Goal: Task Accomplishment & Management: Manage account settings

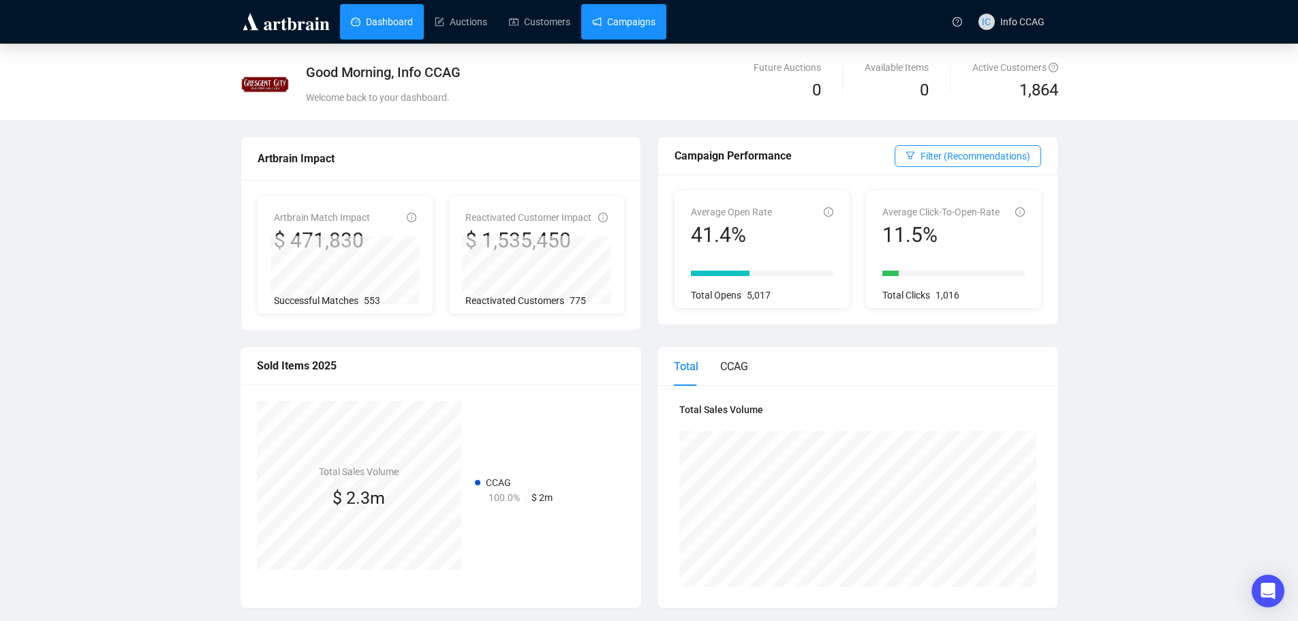
click at [623, 20] on link "Campaigns" at bounding box center [623, 21] width 63 height 35
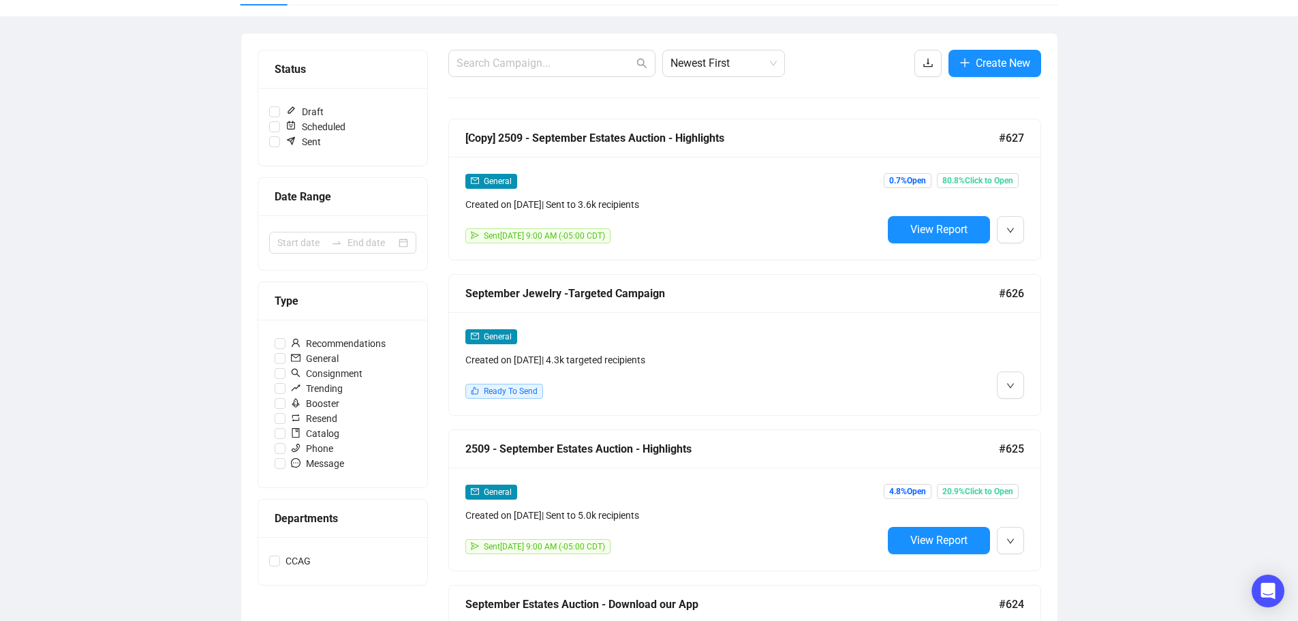
scroll to position [136, 0]
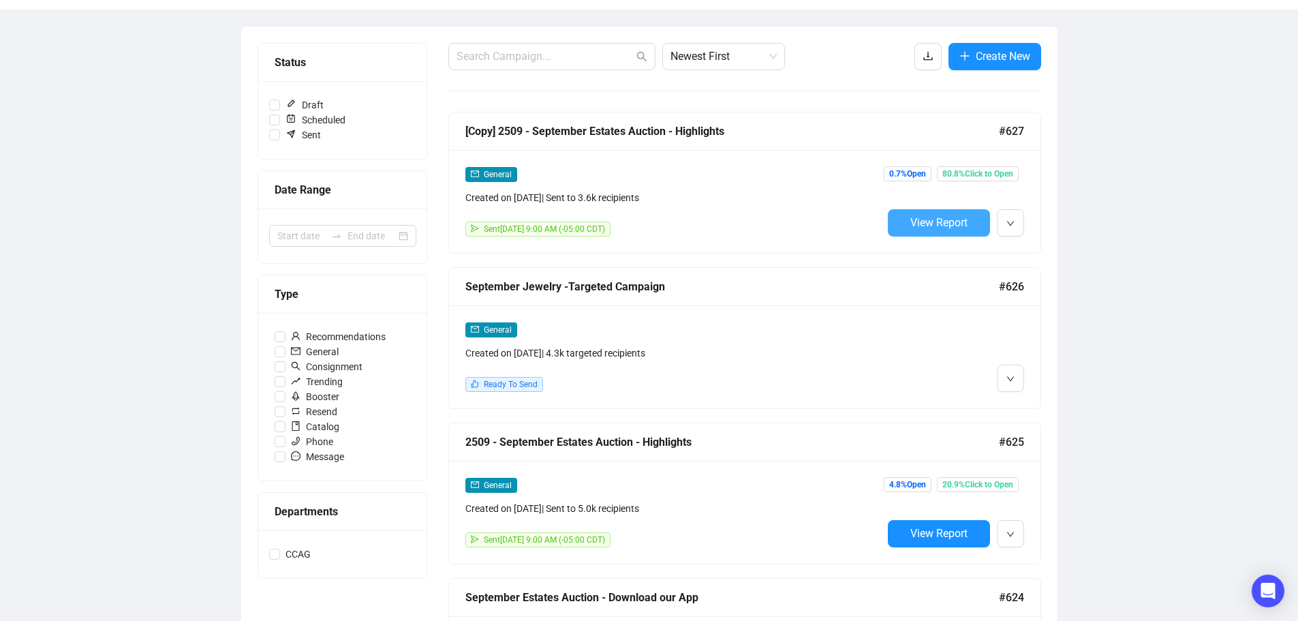
click at [932, 228] on span "View Report" at bounding box center [938, 222] width 57 height 13
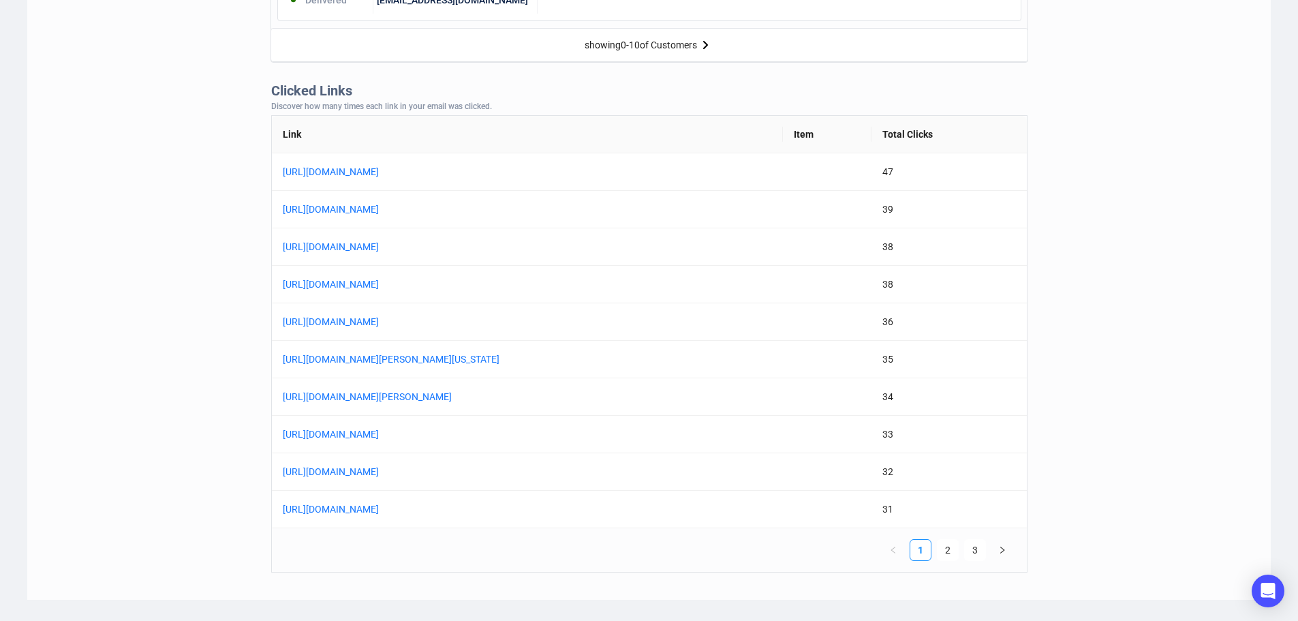
scroll to position [1022, 0]
click at [592, 248] on link "[URL][DOMAIN_NAME]" at bounding box center [453, 245] width 341 height 15
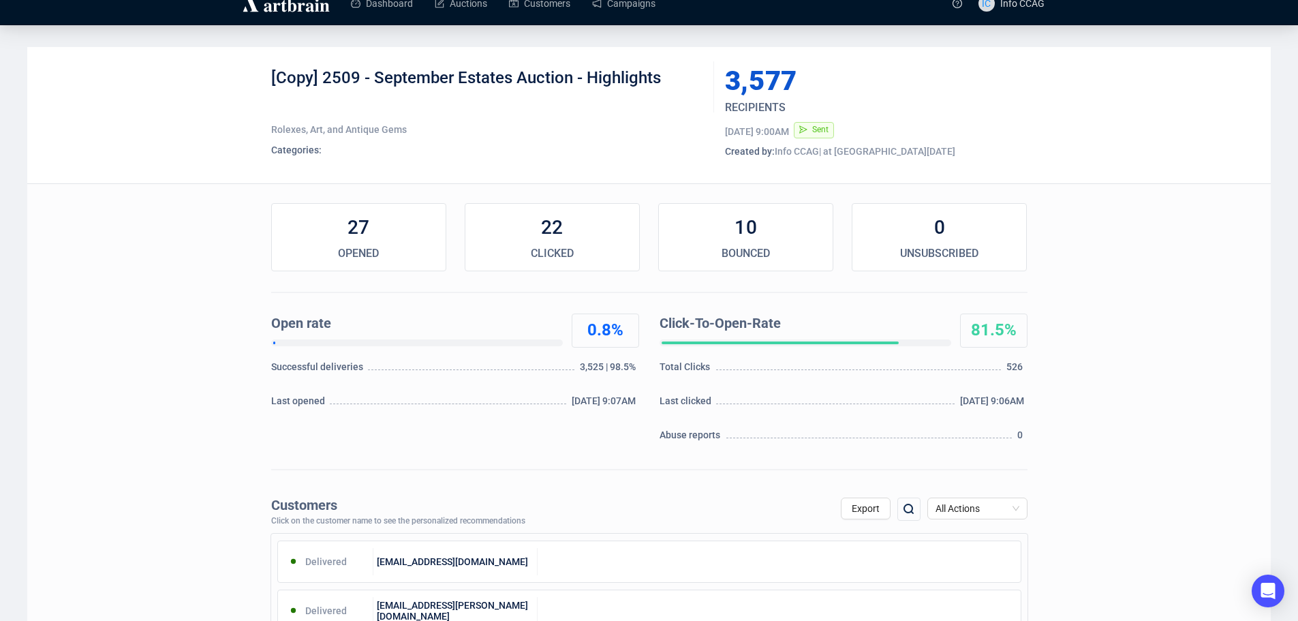
scroll to position [0, 0]
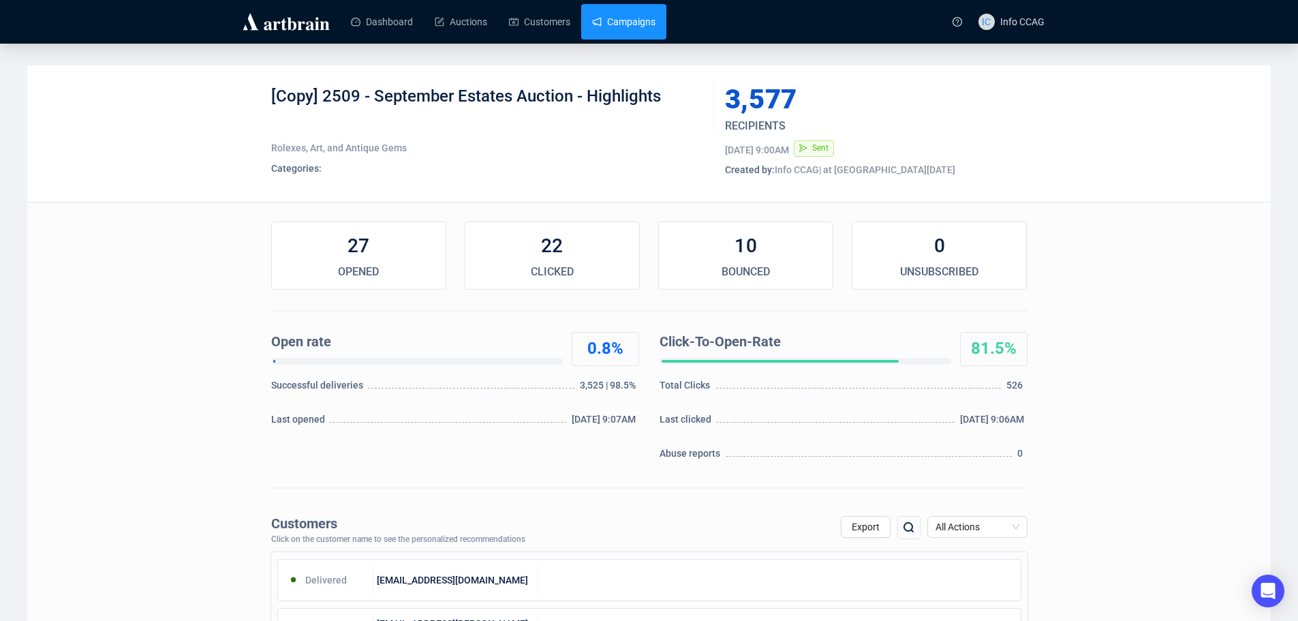
click at [637, 23] on link "Campaigns" at bounding box center [623, 21] width 63 height 35
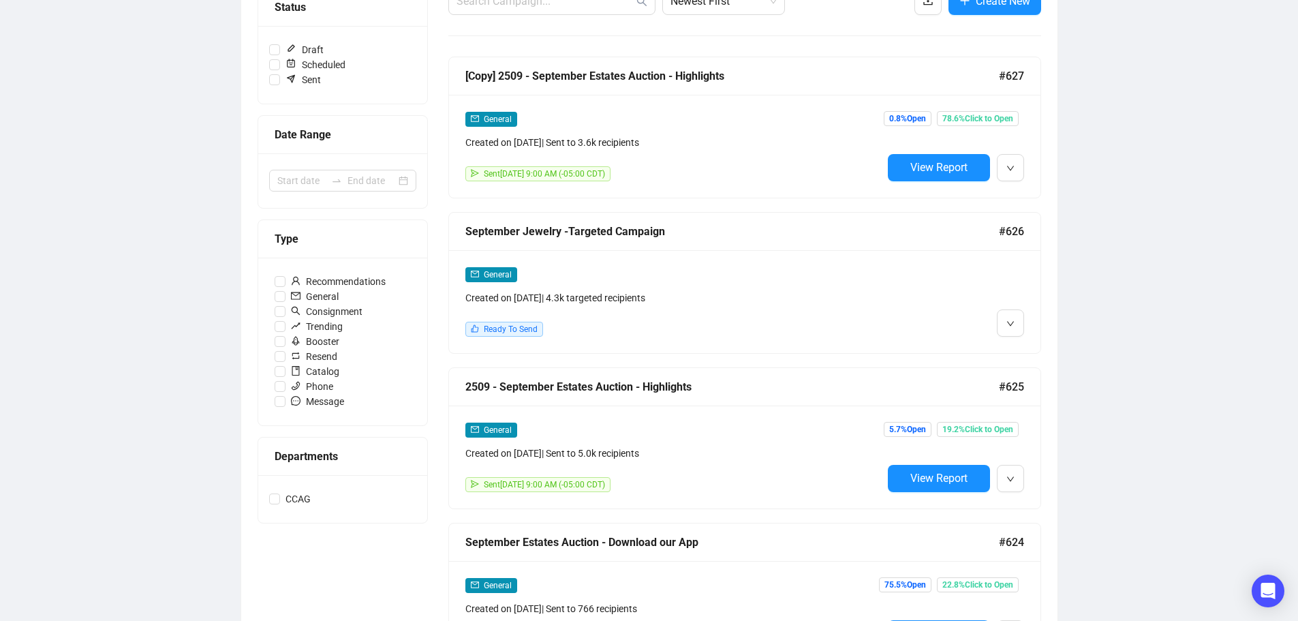
scroll to position [204, 0]
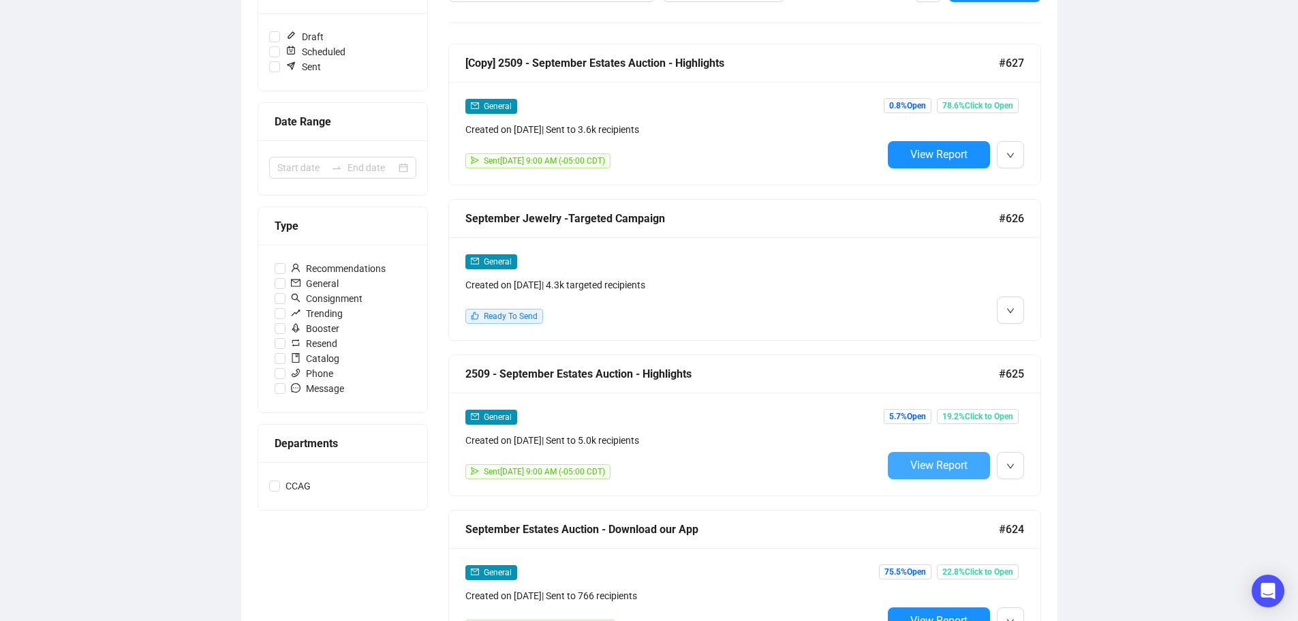
click at [955, 471] on button "View Report" at bounding box center [939, 465] width 102 height 27
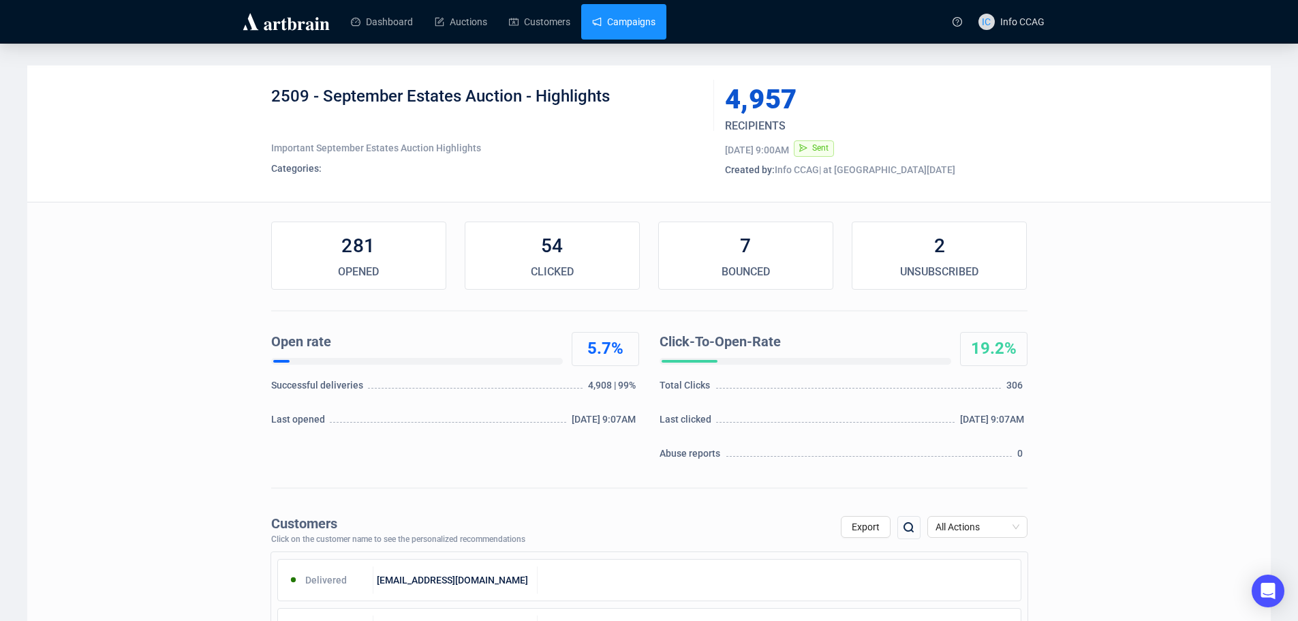
click at [622, 19] on link "Campaigns" at bounding box center [623, 21] width 63 height 35
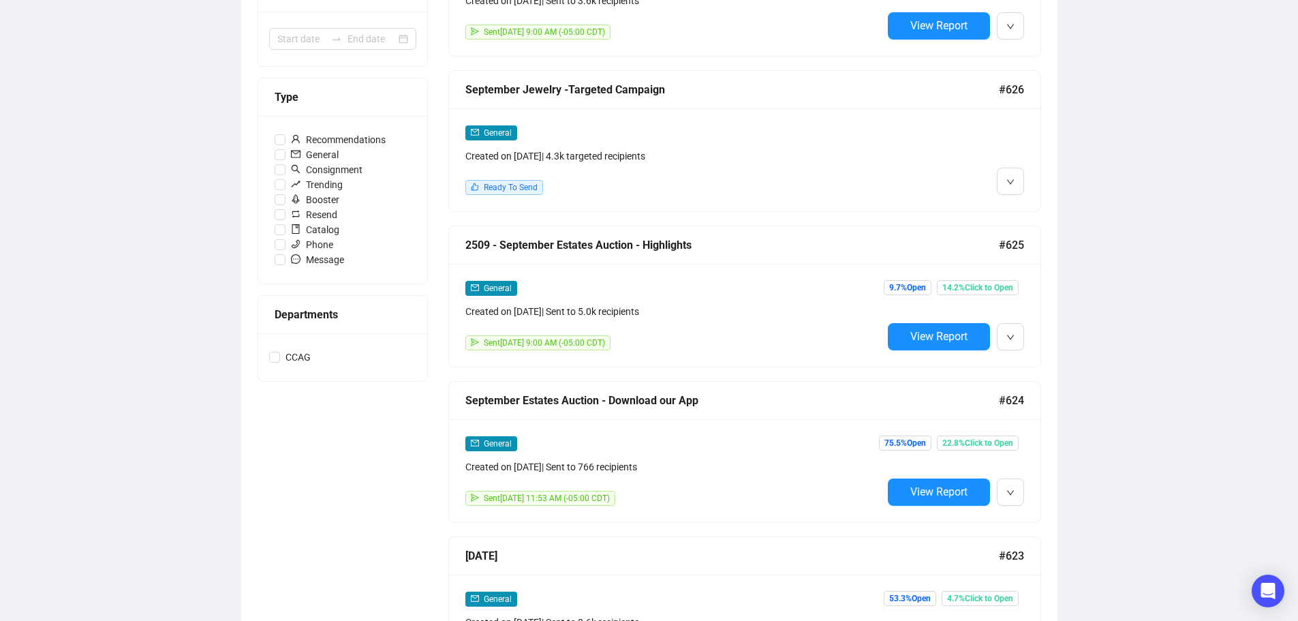
scroll to position [341, 0]
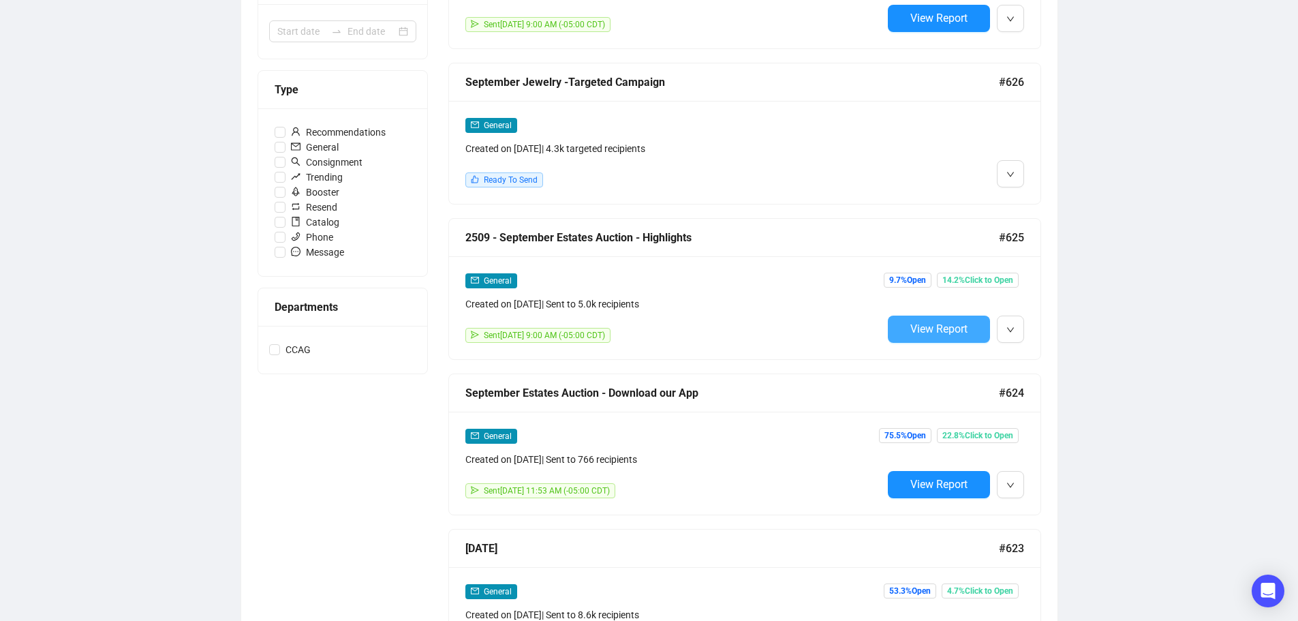
click at [929, 322] on span "View Report" at bounding box center [938, 328] width 57 height 13
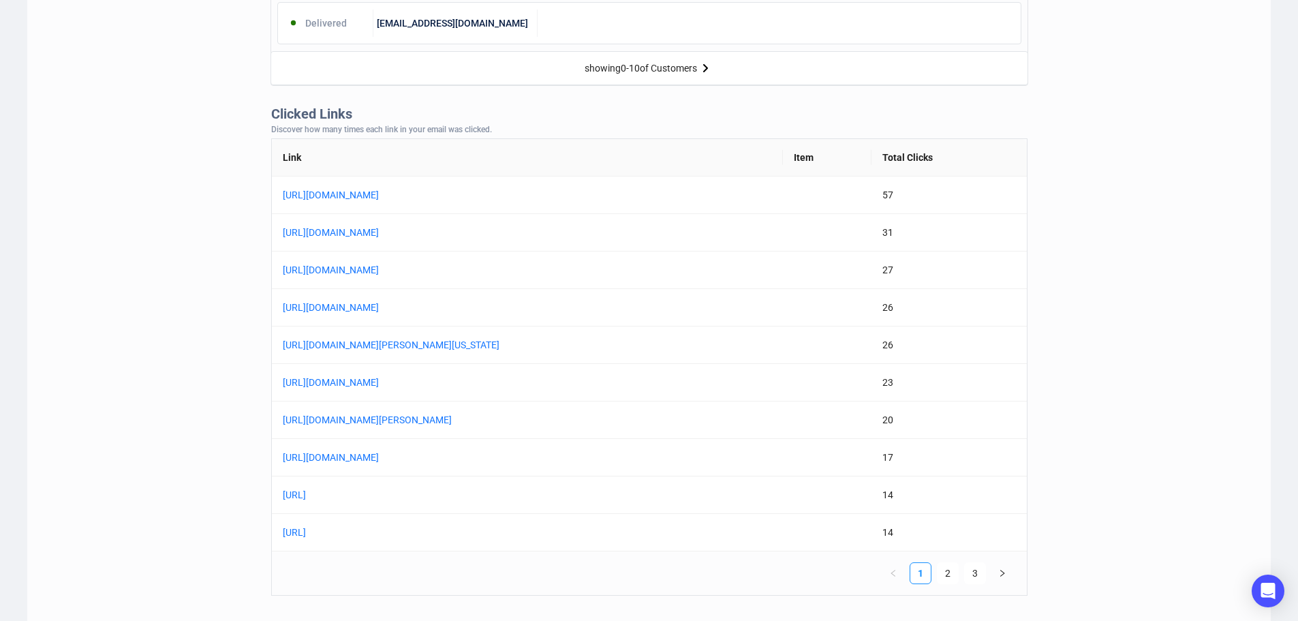
scroll to position [1022, 0]
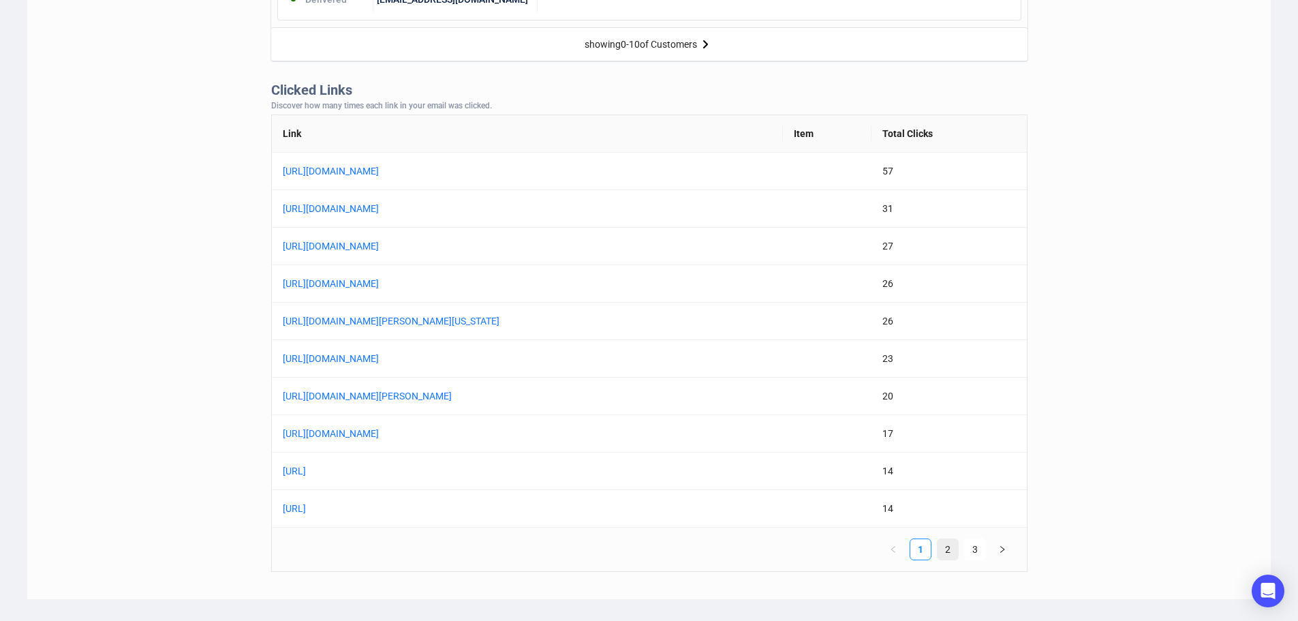
click at [950, 548] on link "2" at bounding box center [947, 549] width 20 height 20
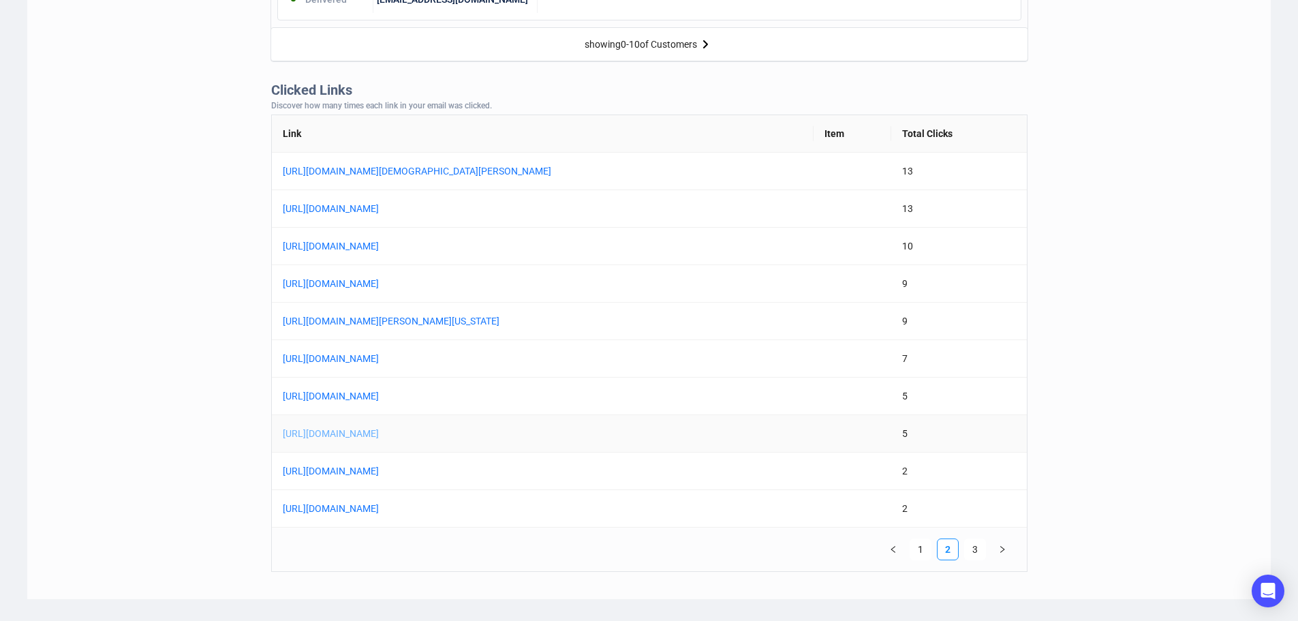
click at [554, 433] on link "[URL][DOMAIN_NAME]" at bounding box center [453, 433] width 341 height 15
click at [974, 549] on link "3" at bounding box center [975, 549] width 20 height 20
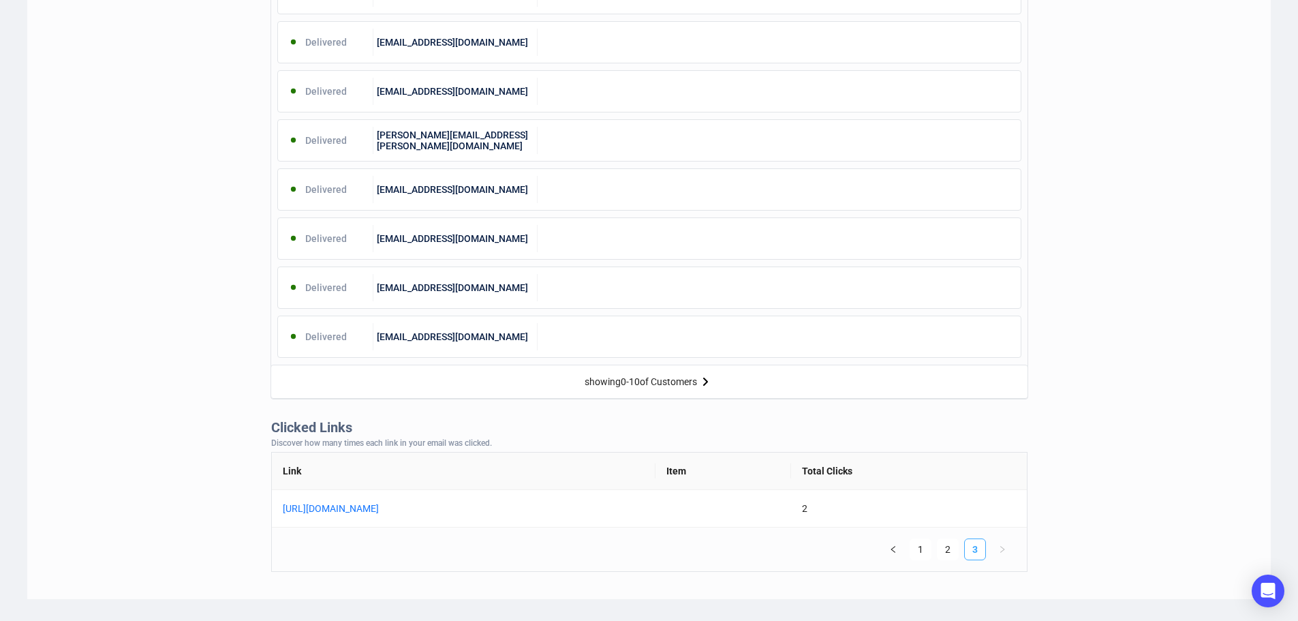
scroll to position [685, 0]
click at [925, 550] on link "1" at bounding box center [920, 549] width 20 height 20
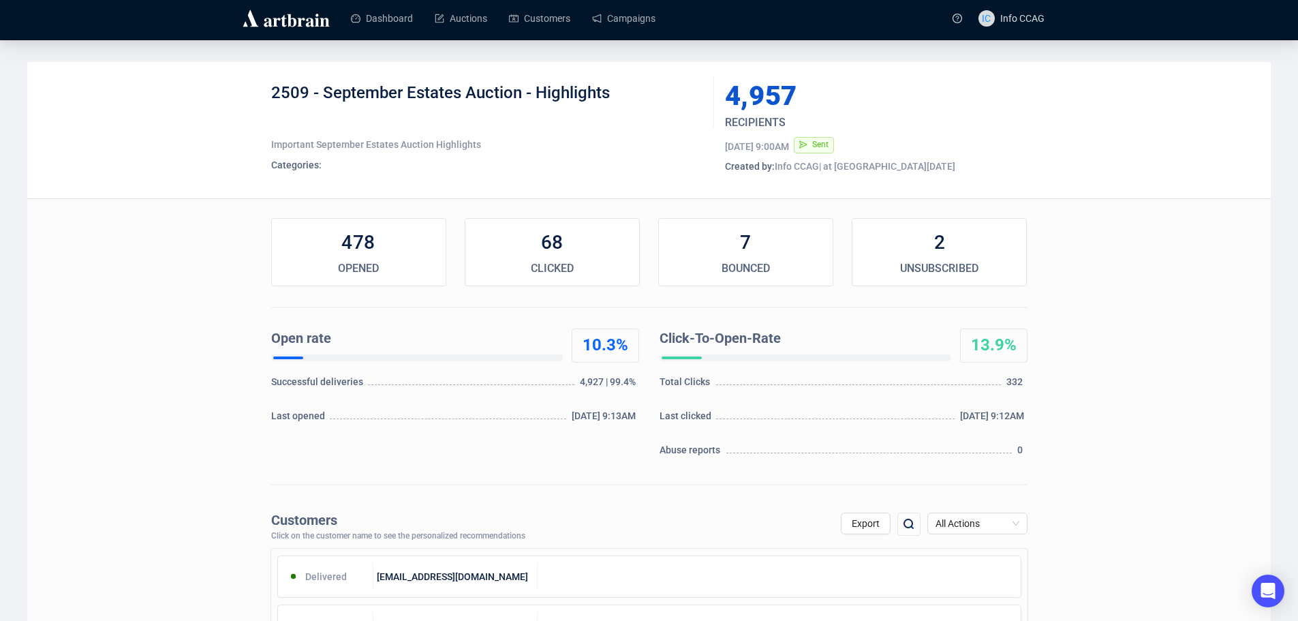
scroll to position [0, 0]
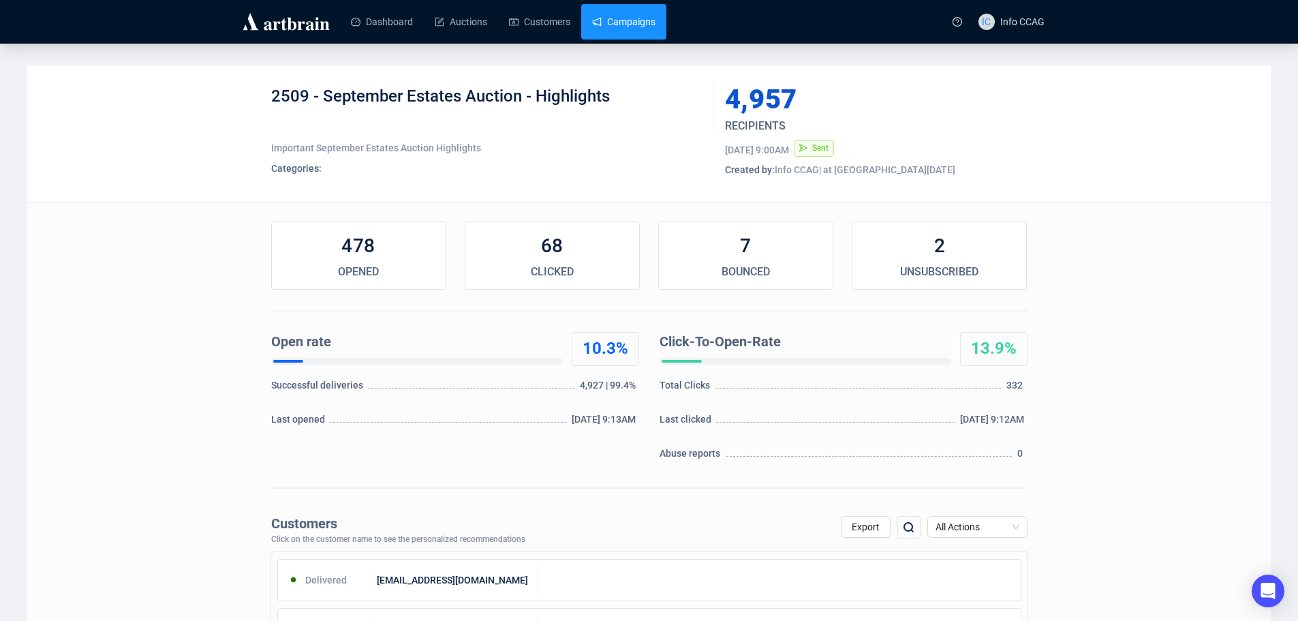
click at [614, 27] on link "Campaigns" at bounding box center [623, 21] width 63 height 35
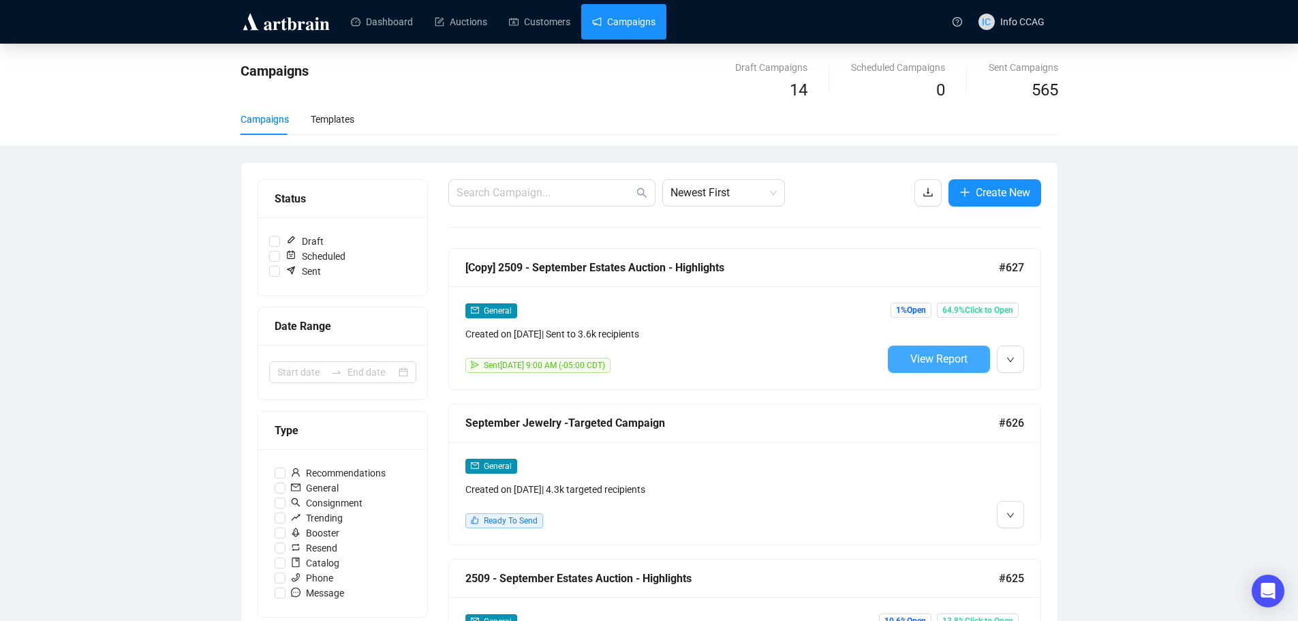
click at [908, 352] on button "View Report" at bounding box center [939, 358] width 102 height 27
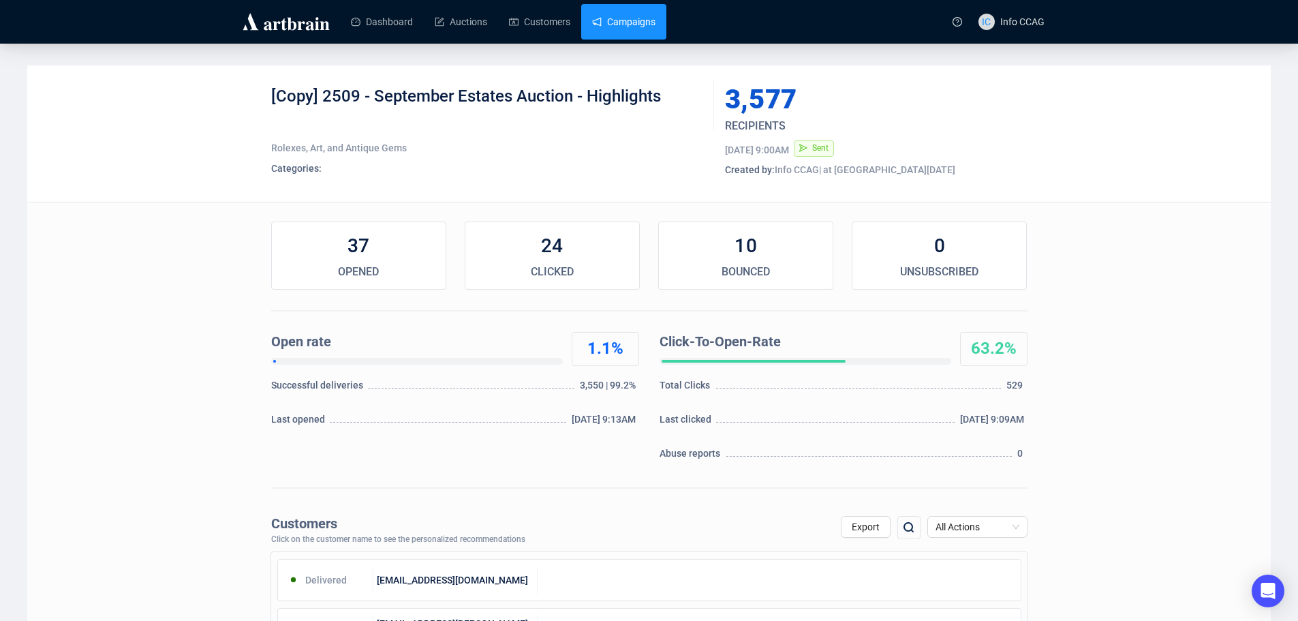
click at [635, 25] on link "Campaigns" at bounding box center [623, 21] width 63 height 35
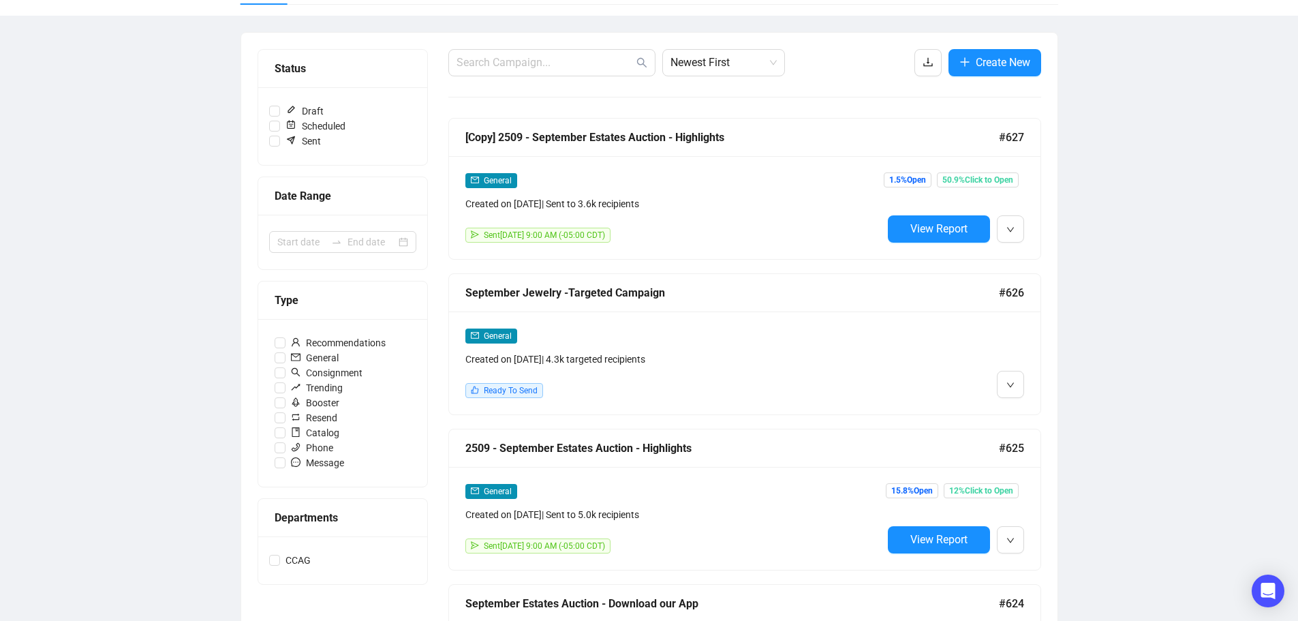
scroll to position [136, 0]
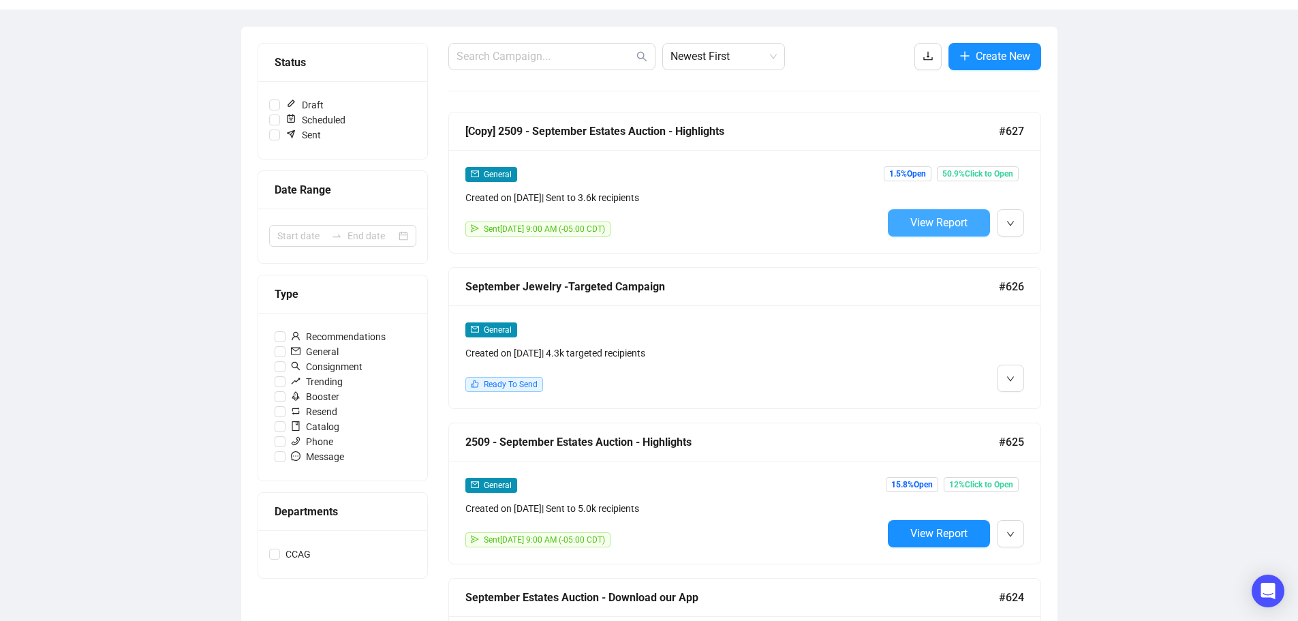
click at [937, 228] on span "View Report" at bounding box center [938, 222] width 57 height 13
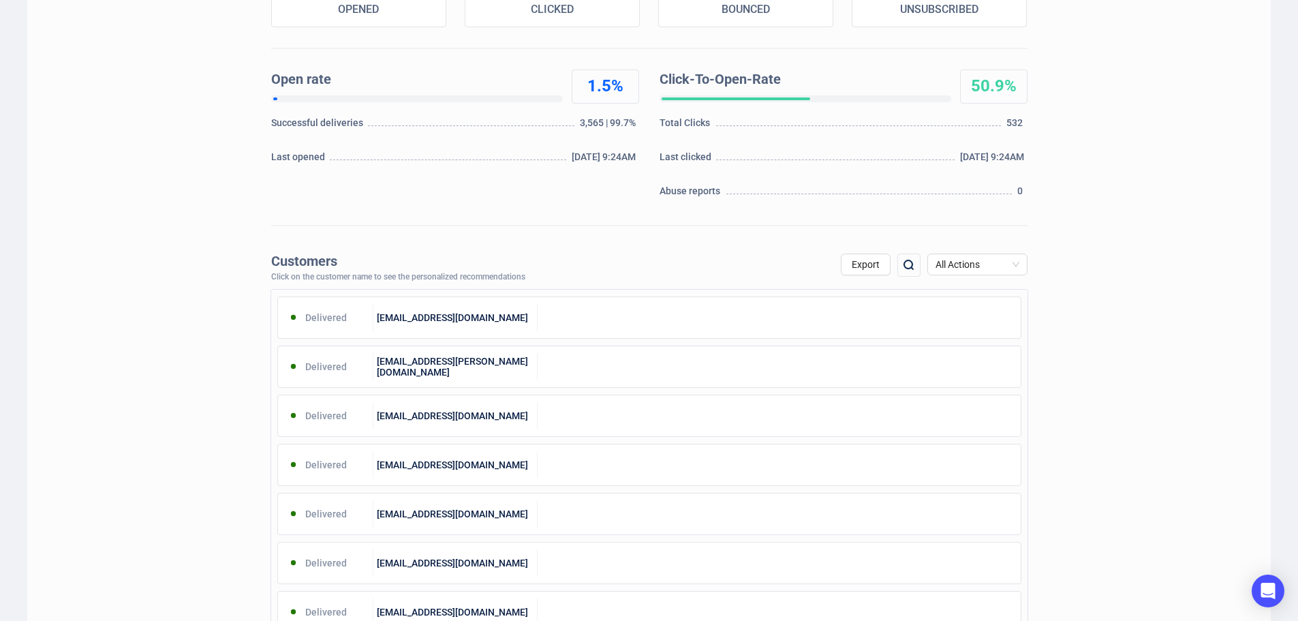
scroll to position [136, 0]
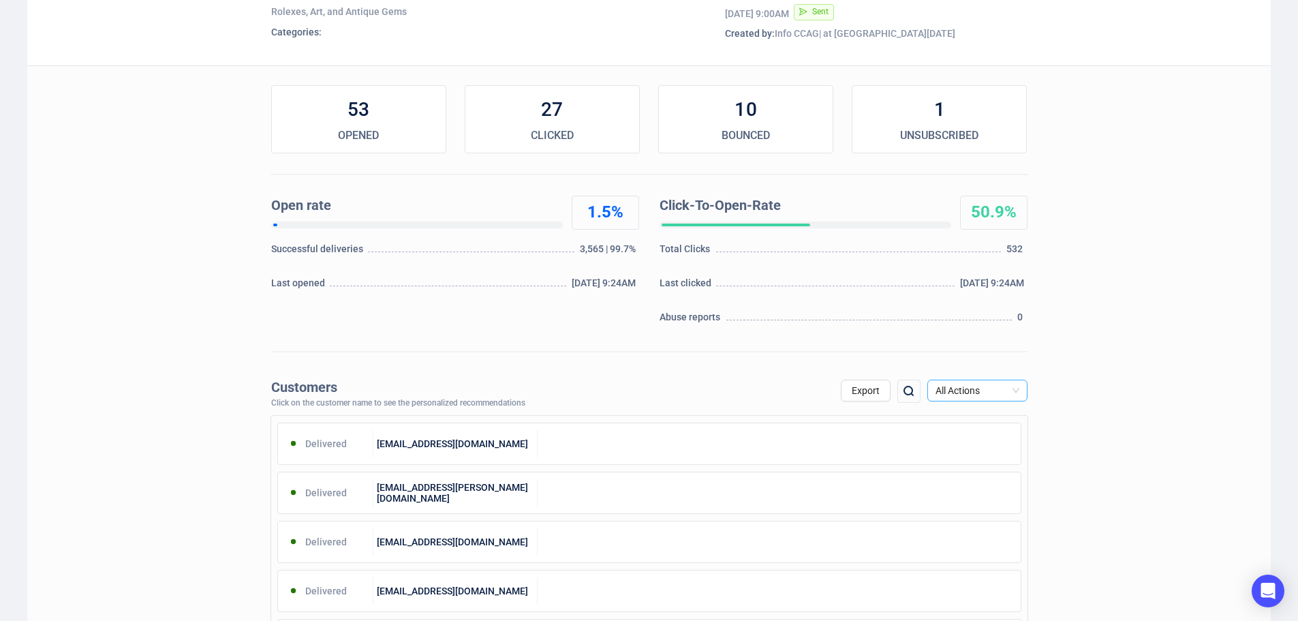
click at [1015, 388] on span "All Actions" at bounding box center [977, 390] width 84 height 20
click at [969, 508] on div "Unsubscribe" at bounding box center [977, 504] width 78 height 15
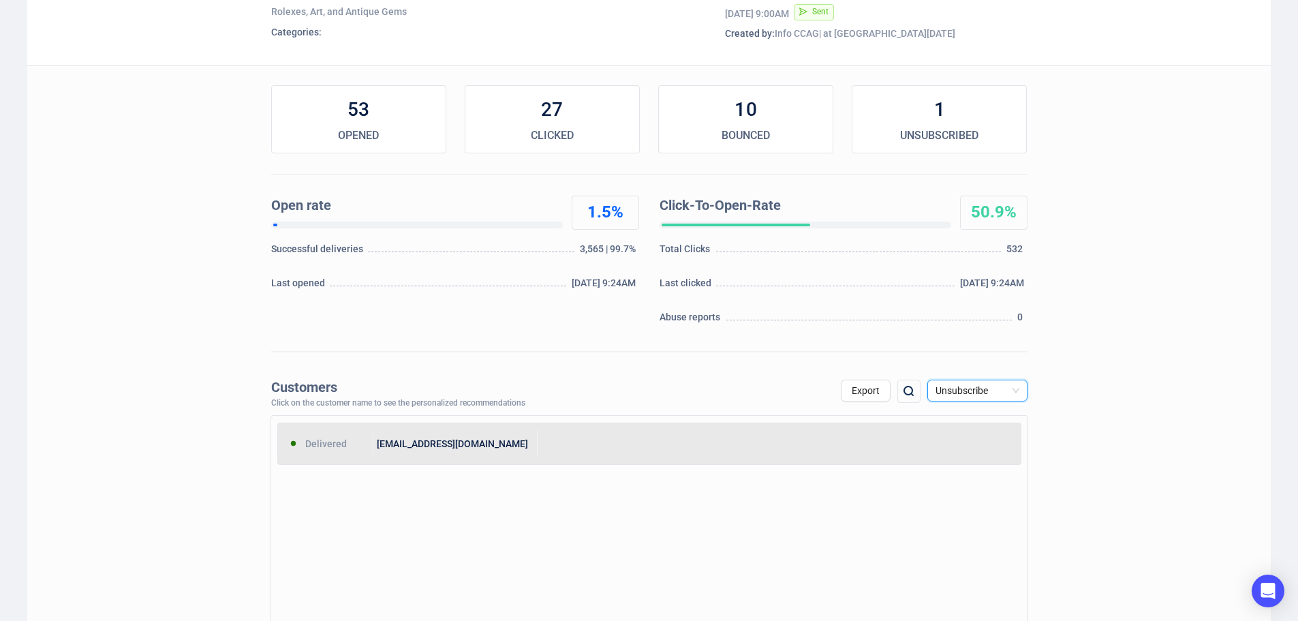
click at [432, 448] on div "[EMAIL_ADDRESS][DOMAIN_NAME]" at bounding box center [455, 443] width 164 height 27
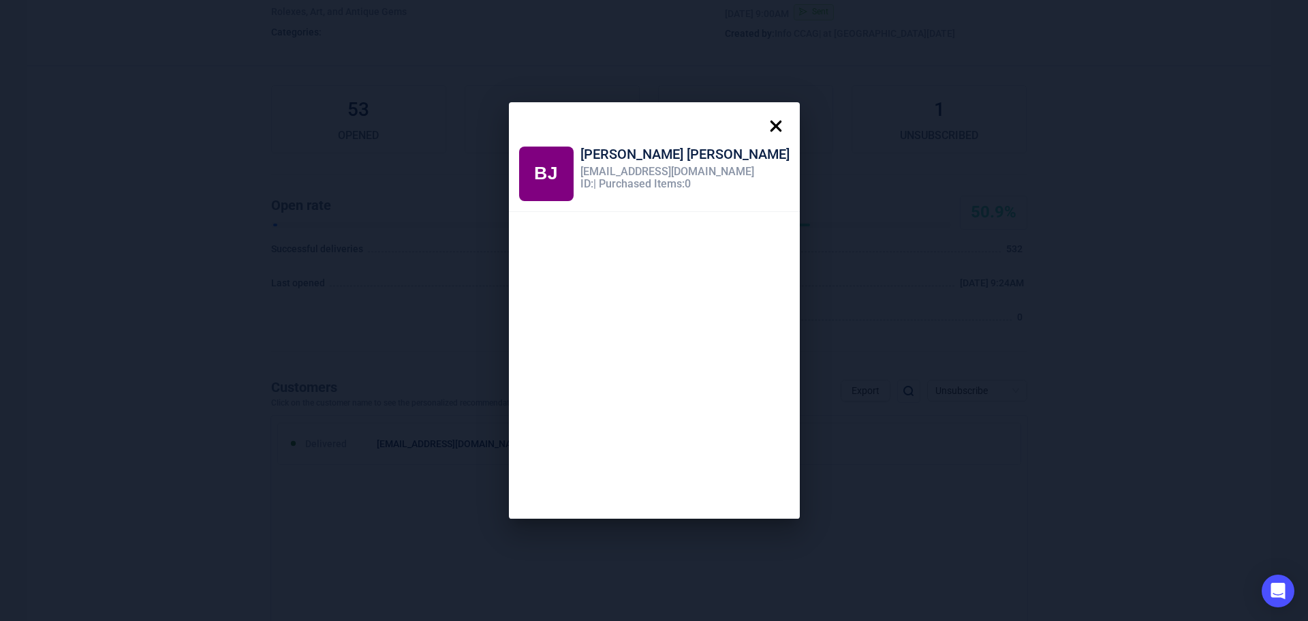
click at [762, 126] on icon at bounding box center [775, 125] width 27 height 27
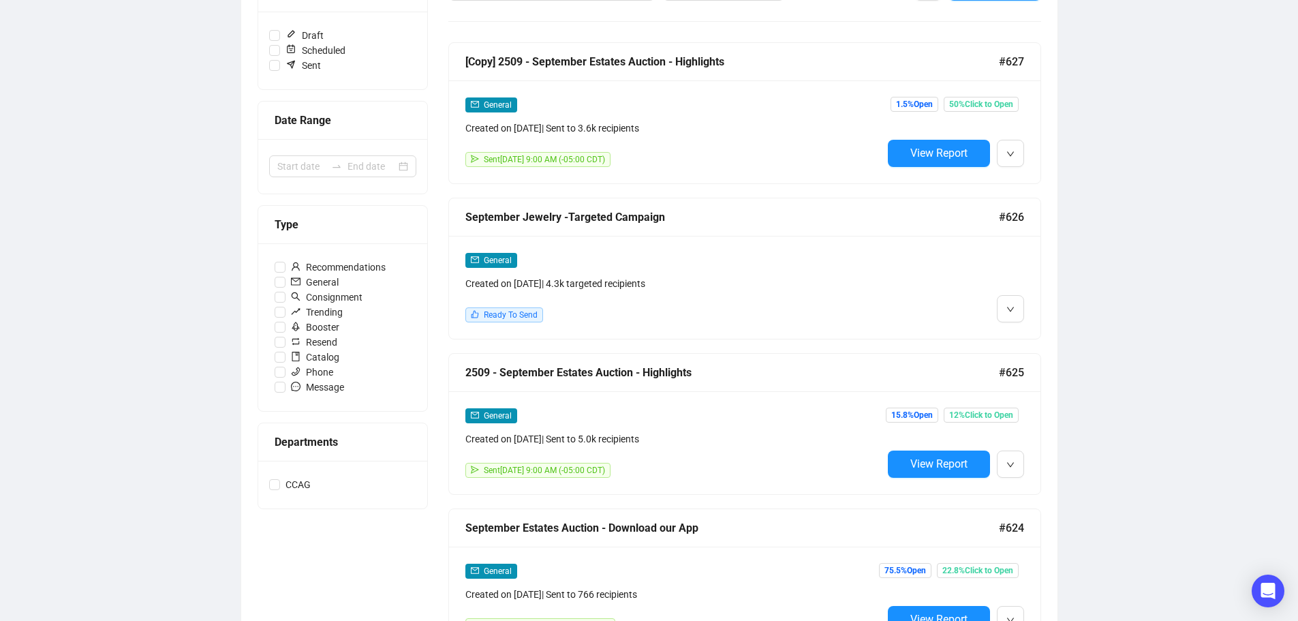
scroll to position [342, 0]
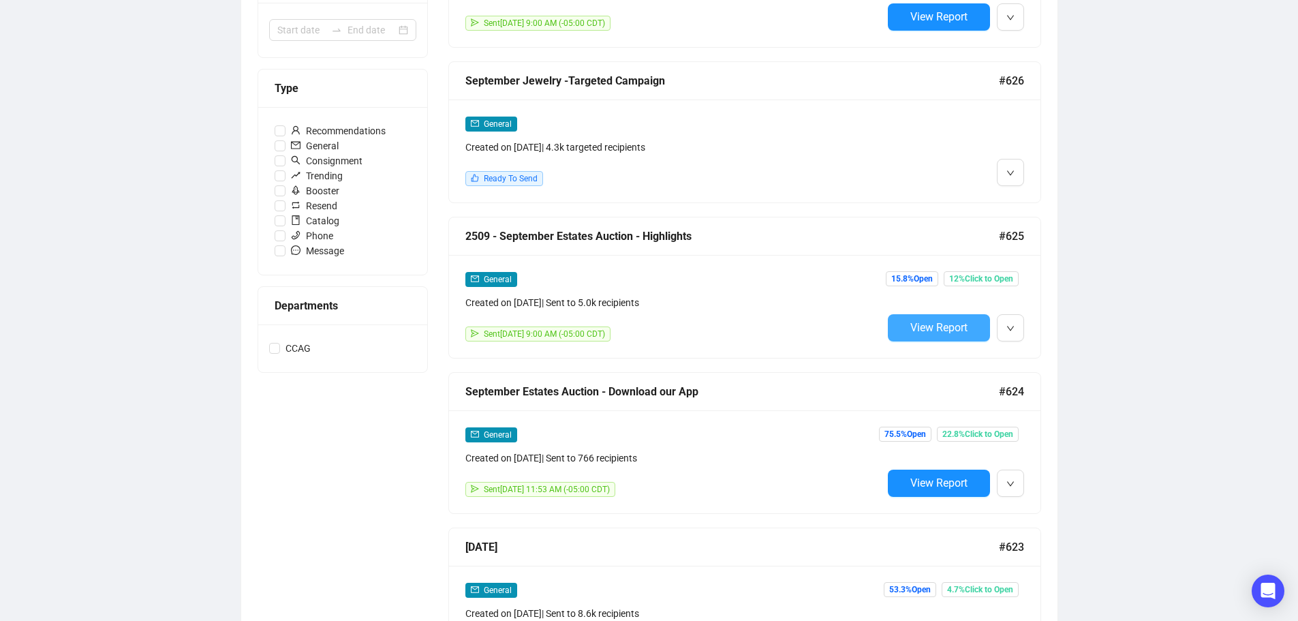
click at [934, 330] on span "View Report" at bounding box center [938, 327] width 57 height 13
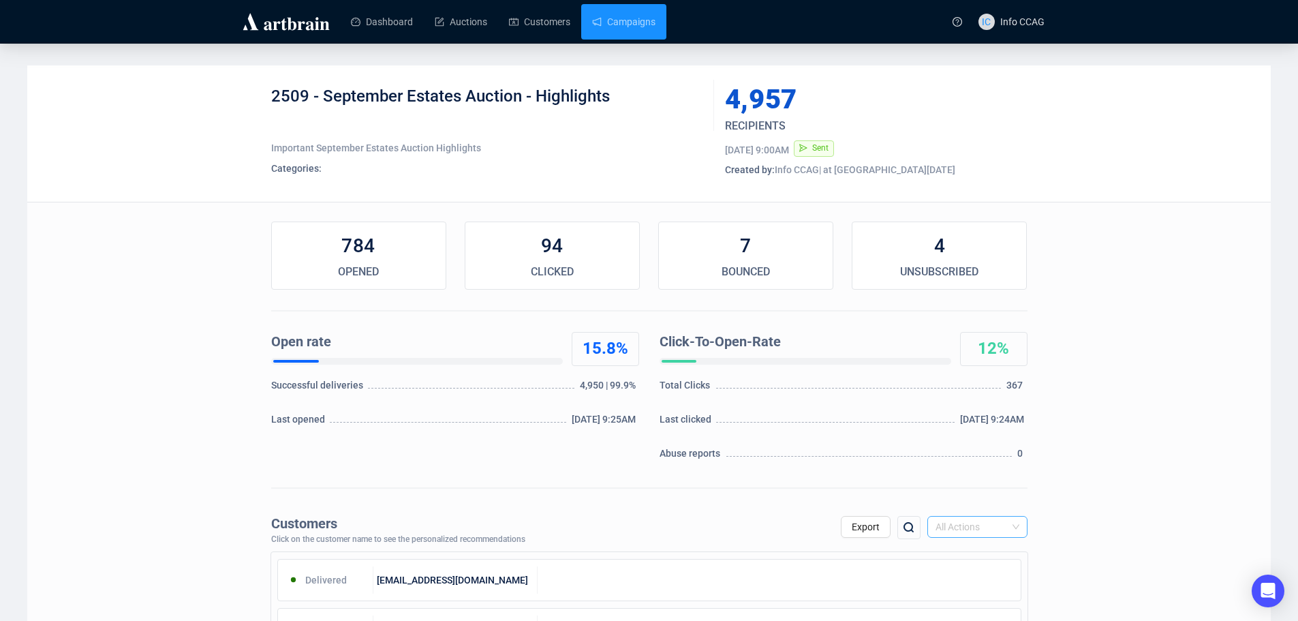
click at [1011, 525] on span "All Actions" at bounding box center [977, 526] width 84 height 20
click at [995, 473] on div "Unsubscribe" at bounding box center [977, 477] width 78 height 15
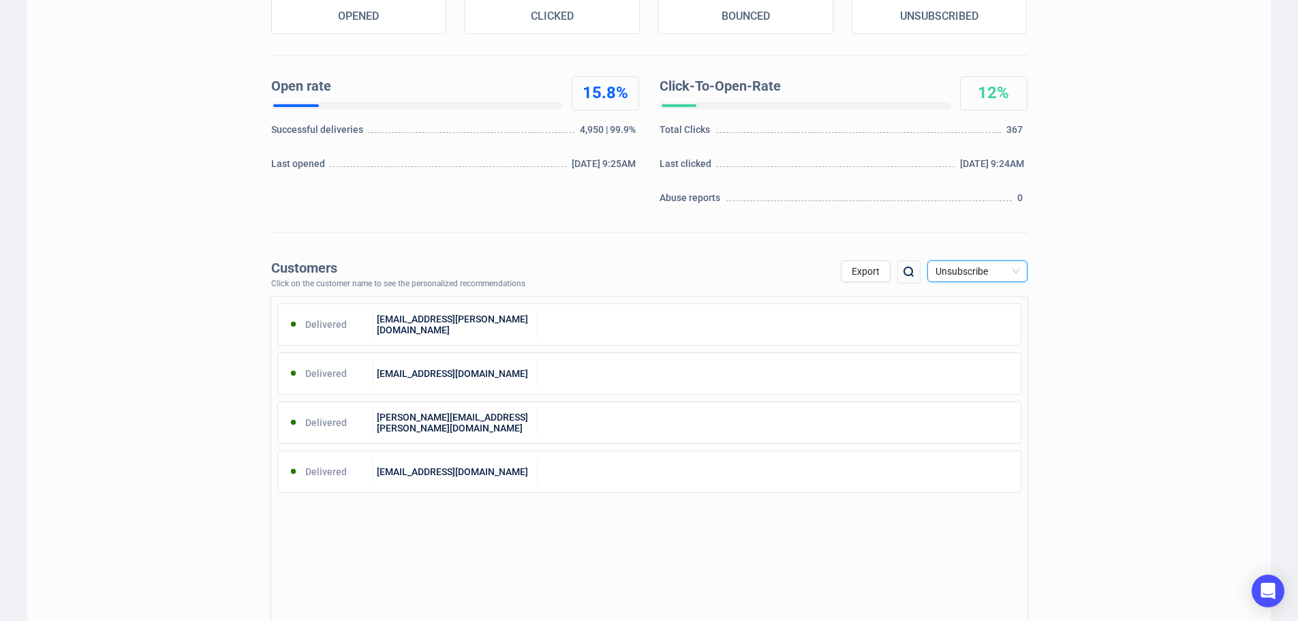
scroll to position [273, 0]
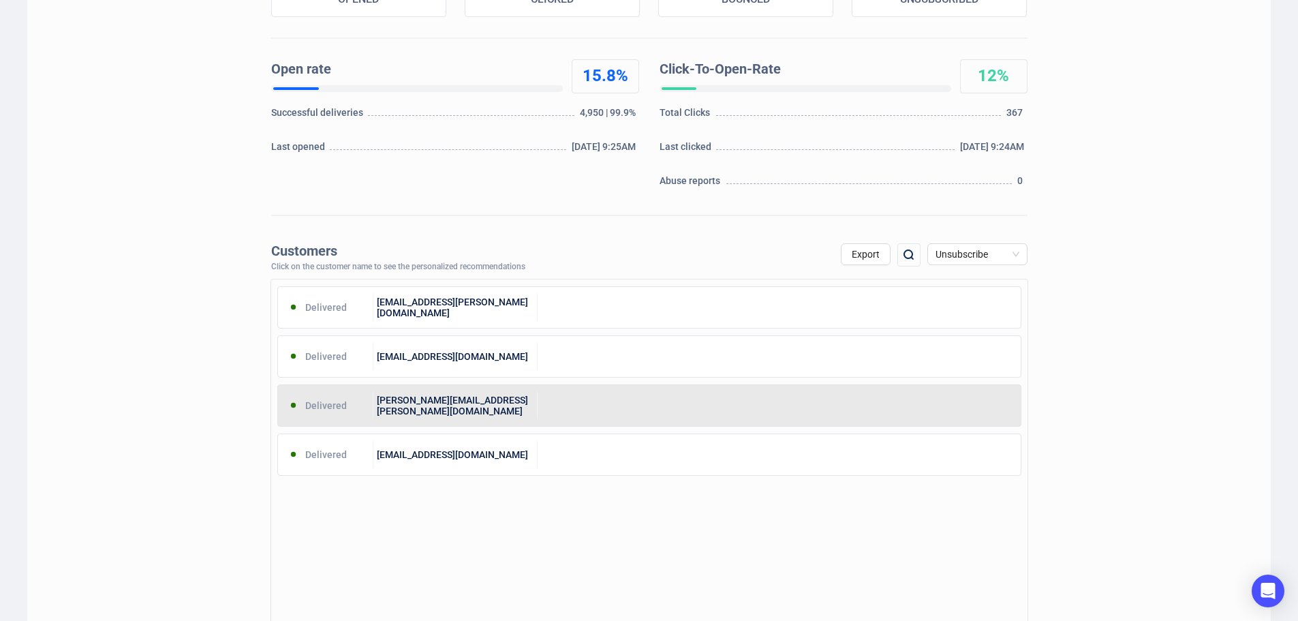
click at [486, 412] on div "[PERSON_NAME][EMAIL_ADDRESS][PERSON_NAME][DOMAIN_NAME]" at bounding box center [455, 405] width 164 height 27
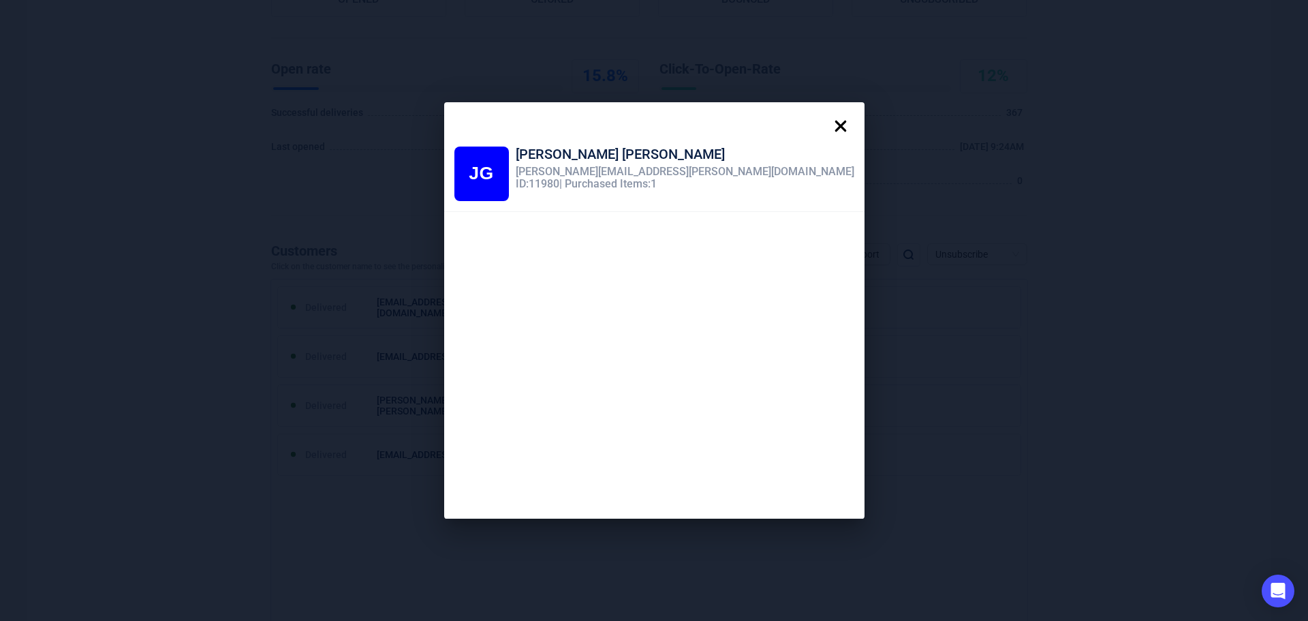
click at [827, 121] on icon at bounding box center [840, 125] width 27 height 27
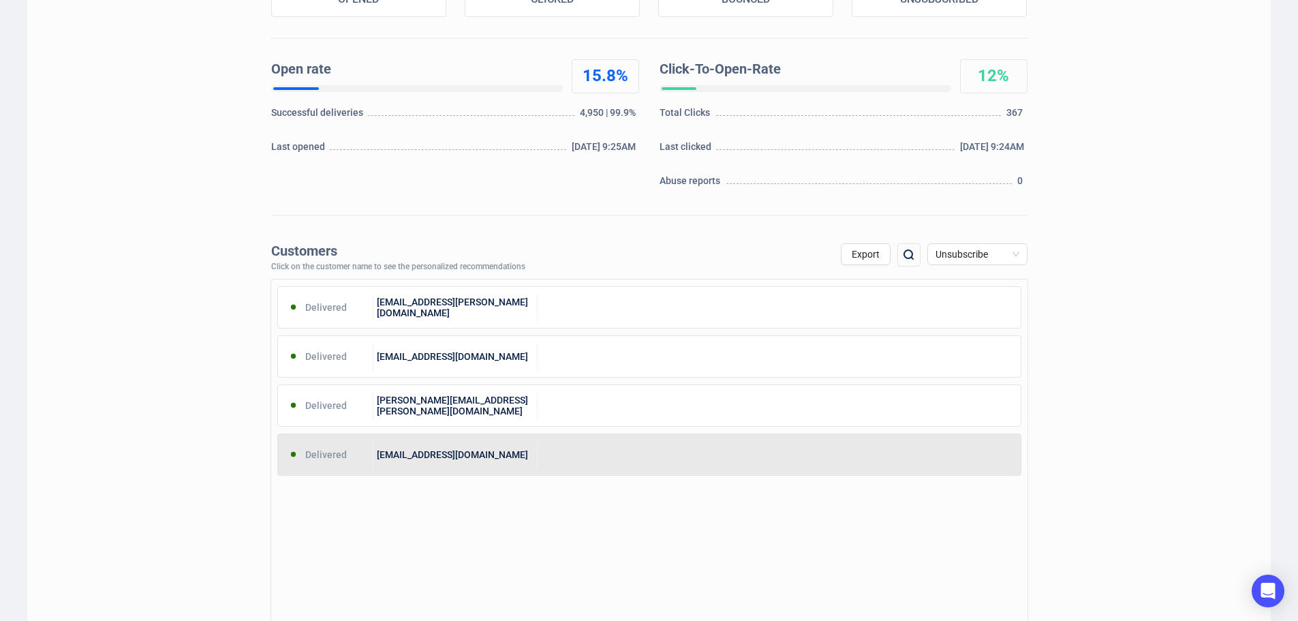
click at [471, 455] on div "[EMAIL_ADDRESS][DOMAIN_NAME]" at bounding box center [455, 454] width 164 height 27
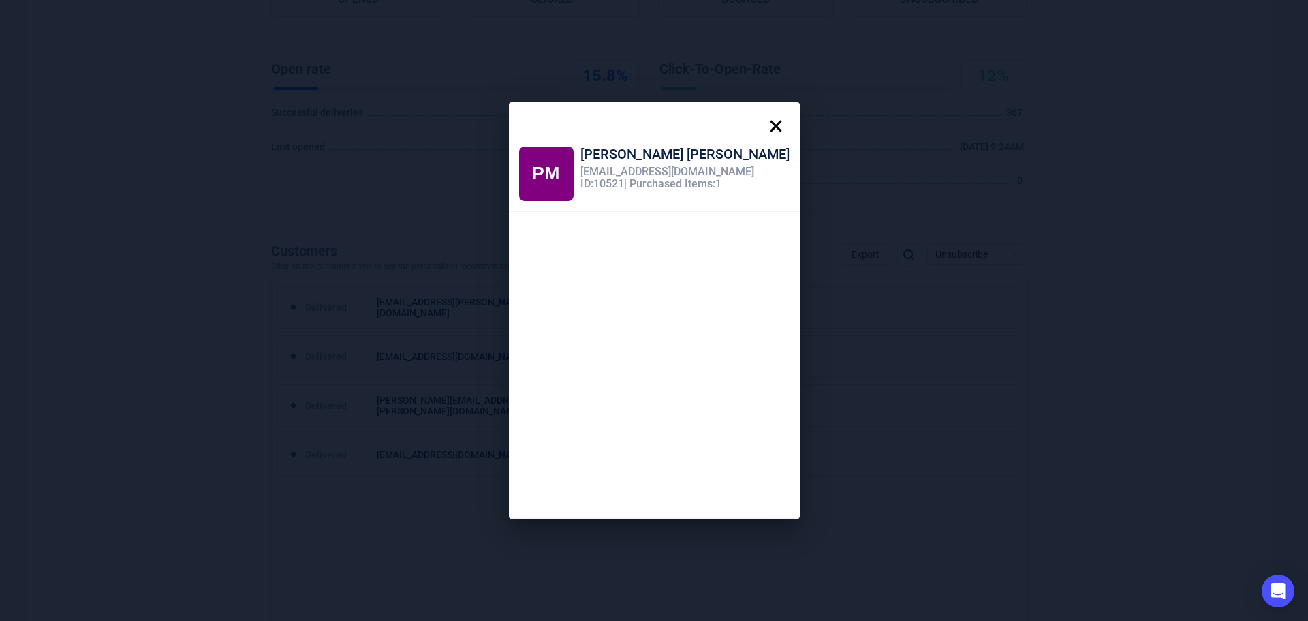
click at [770, 123] on icon at bounding box center [776, 127] width 12 height 12
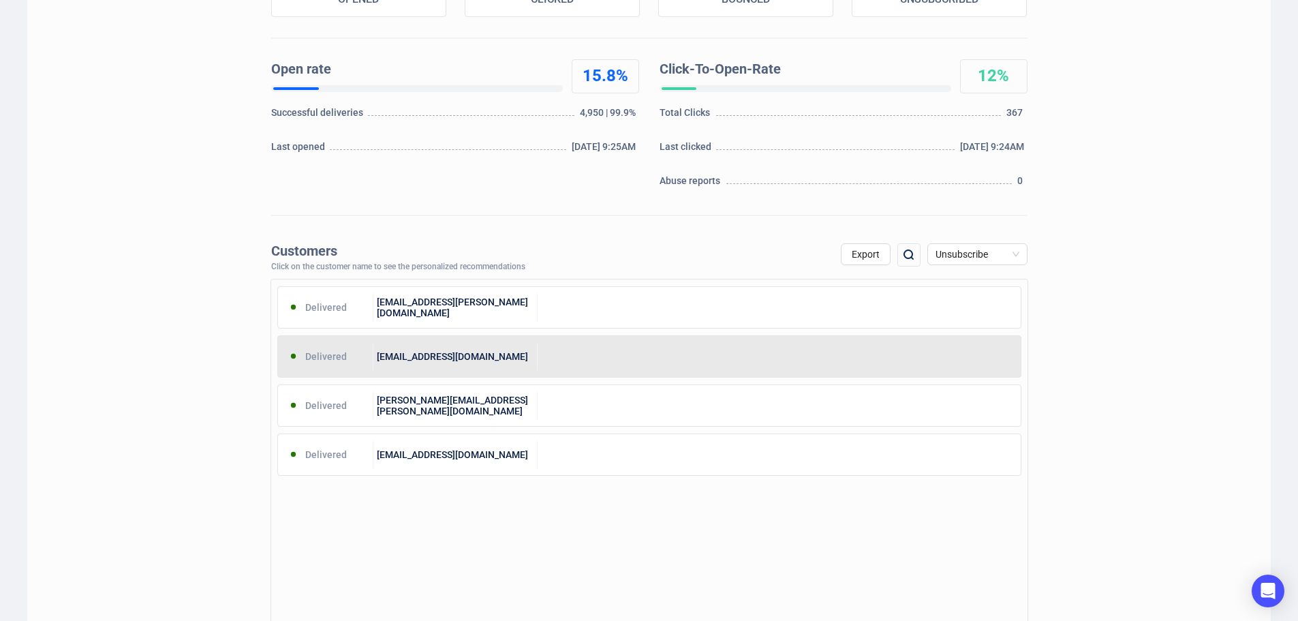
click at [508, 350] on div "[EMAIL_ADDRESS][DOMAIN_NAME]" at bounding box center [455, 356] width 164 height 27
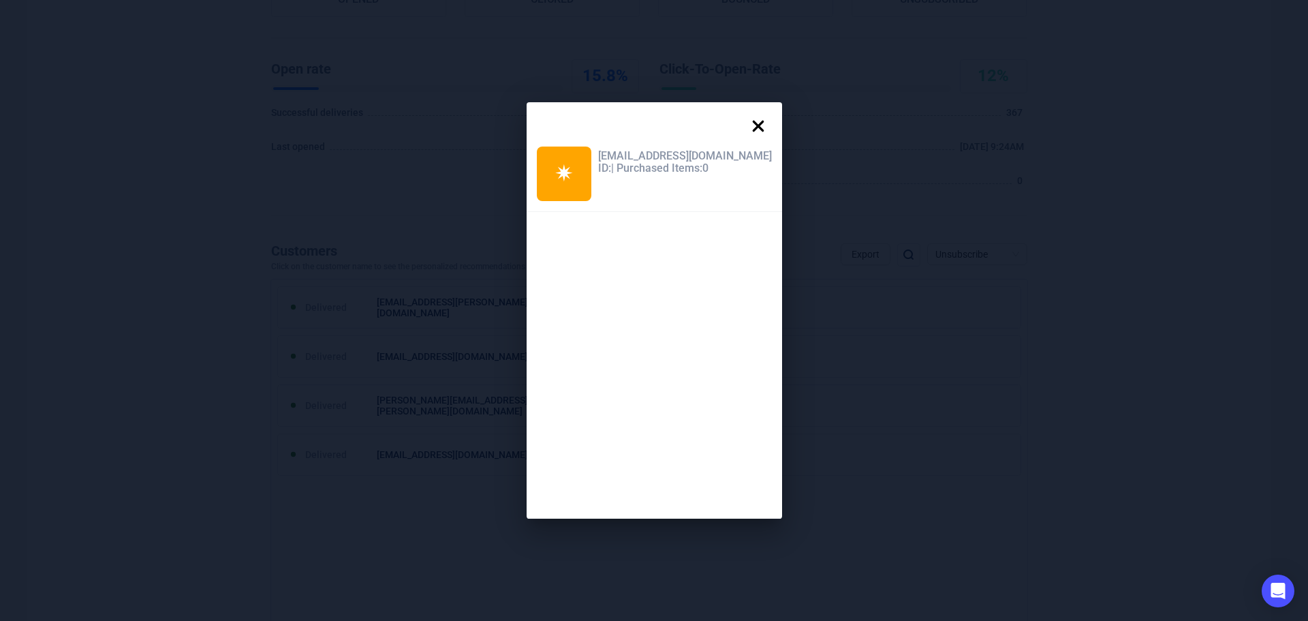
click at [752, 125] on icon at bounding box center [758, 127] width 12 height 12
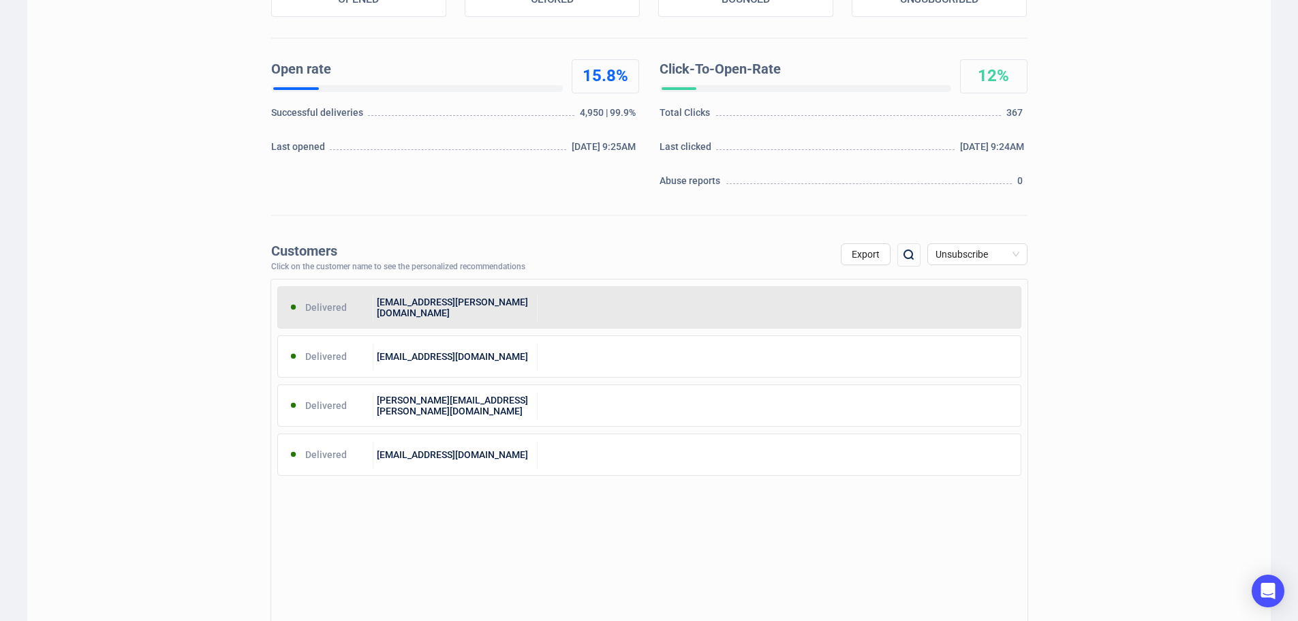
click at [498, 307] on div "[EMAIL_ADDRESS][PERSON_NAME][DOMAIN_NAME]" at bounding box center [455, 307] width 164 height 27
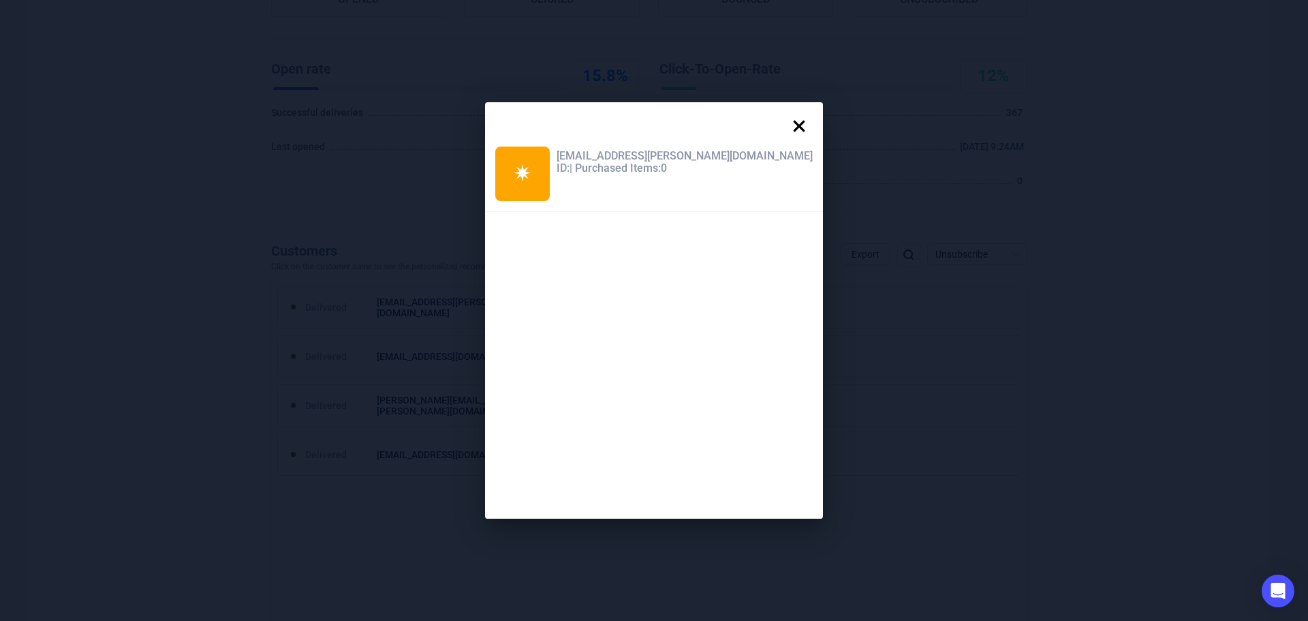
click at [786, 121] on icon at bounding box center [799, 125] width 27 height 27
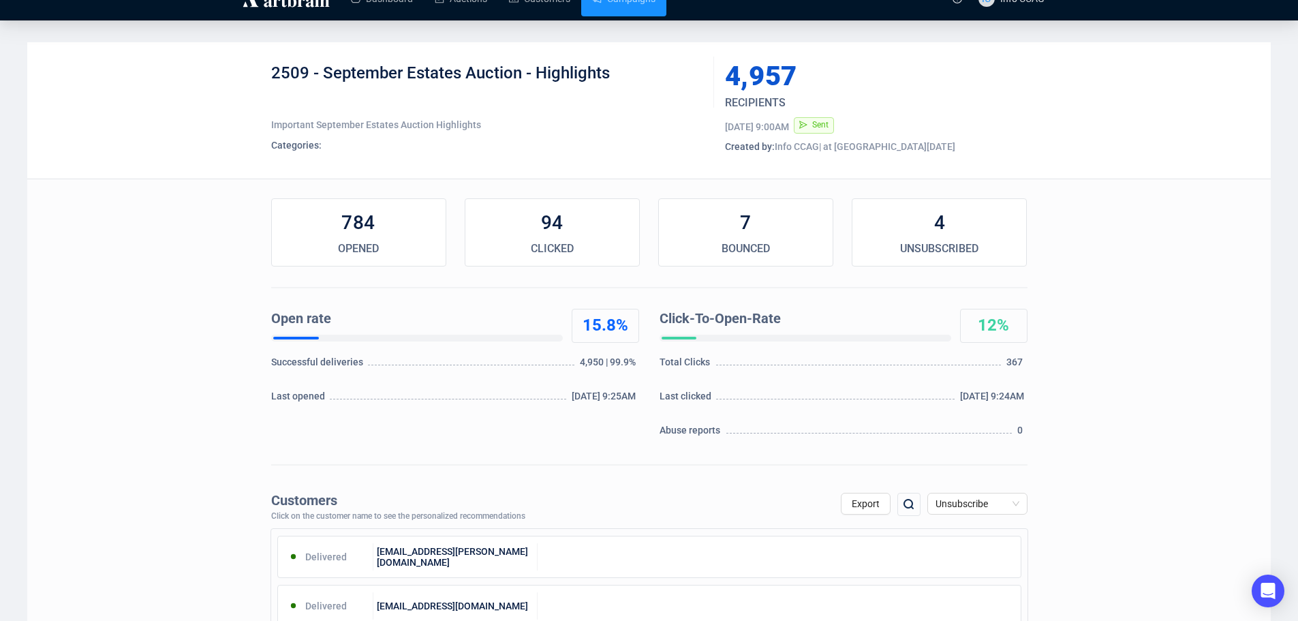
scroll to position [0, 0]
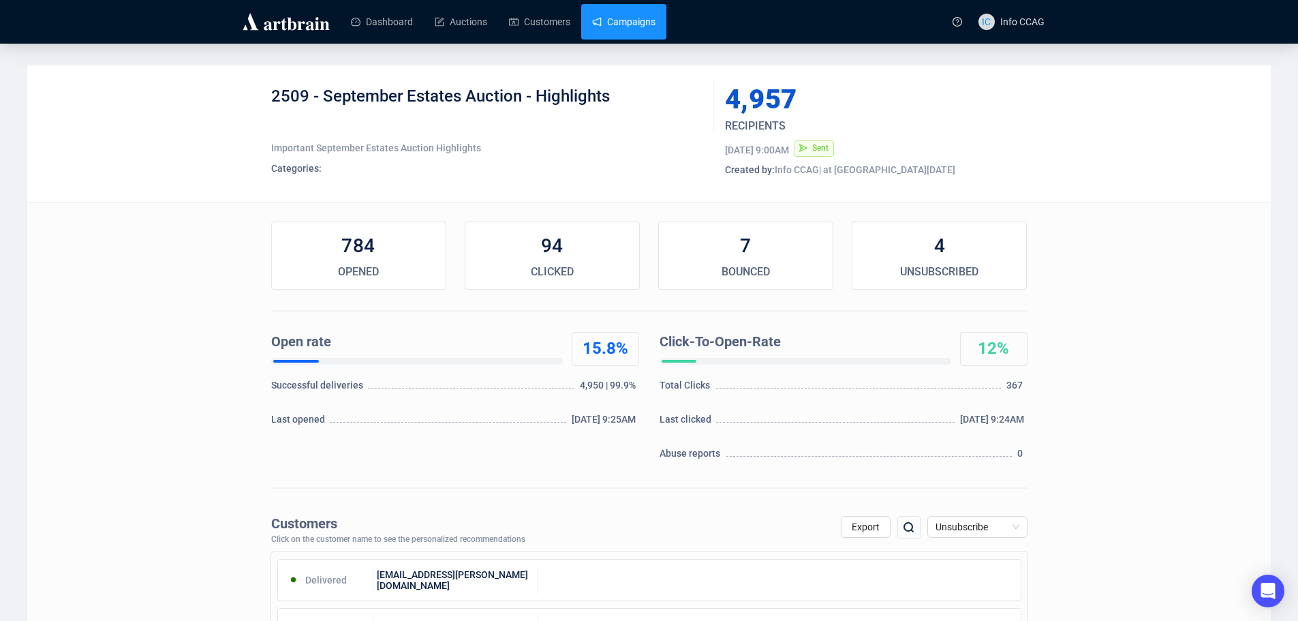
click at [620, 17] on link "Campaigns" at bounding box center [623, 21] width 63 height 35
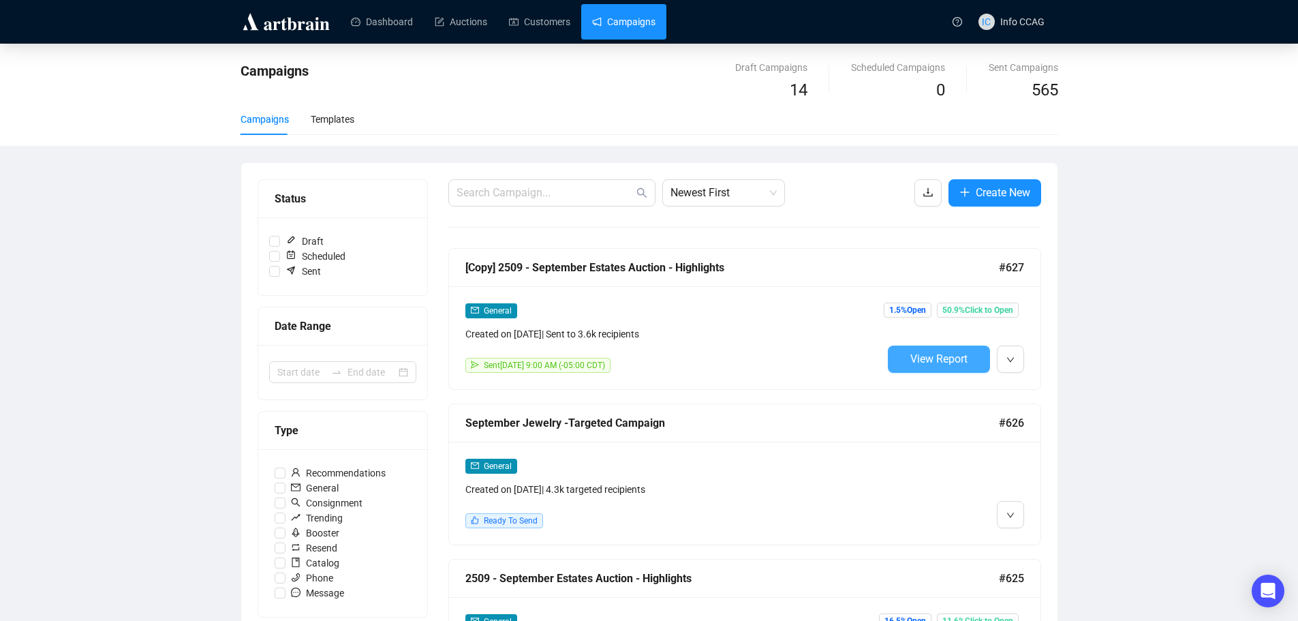
click at [968, 353] on button "View Report" at bounding box center [939, 358] width 102 height 27
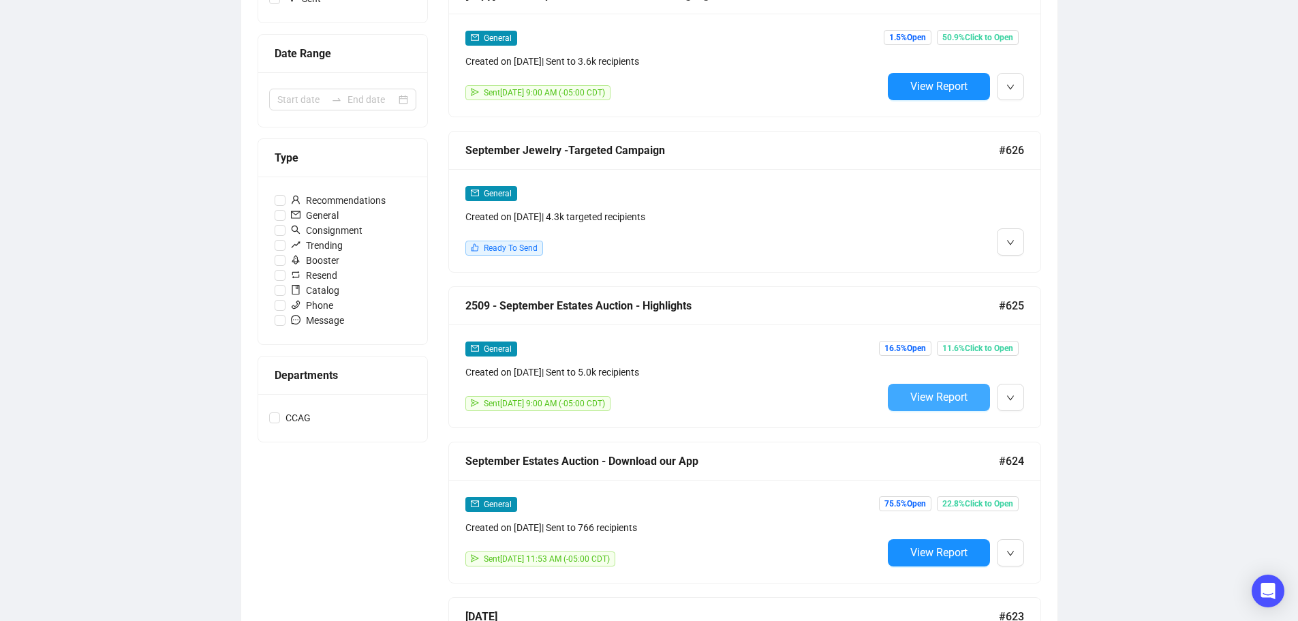
click at [929, 398] on span "View Report" at bounding box center [938, 396] width 57 height 13
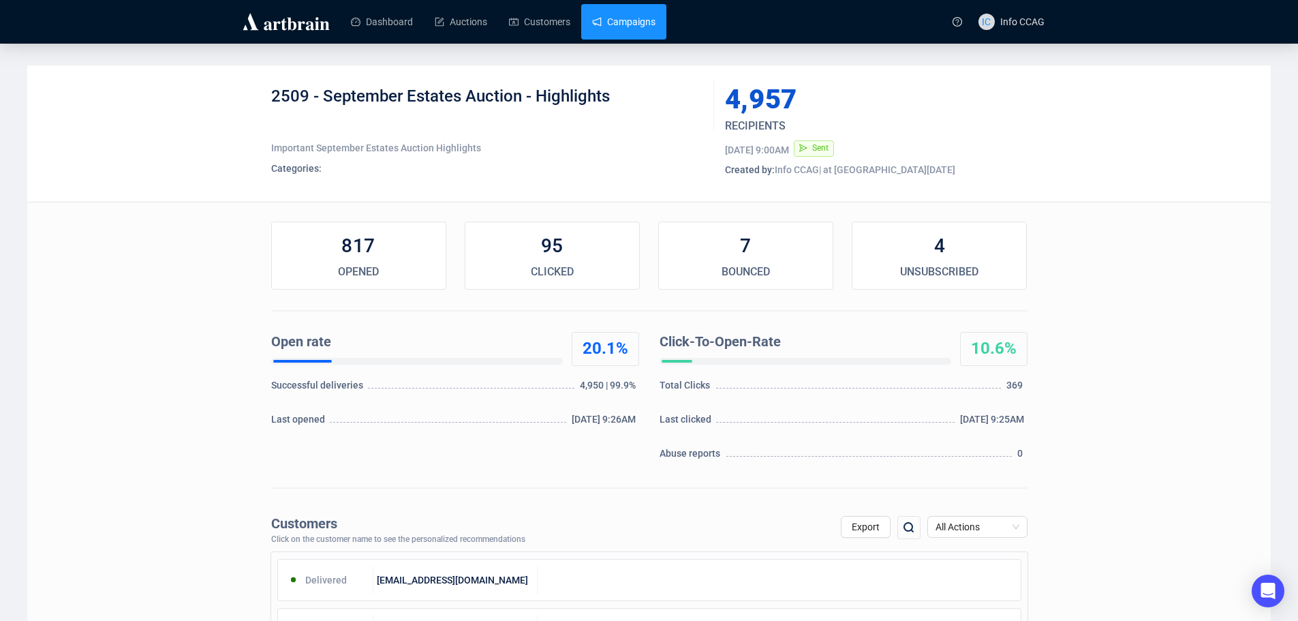
click at [609, 24] on link "Campaigns" at bounding box center [623, 21] width 63 height 35
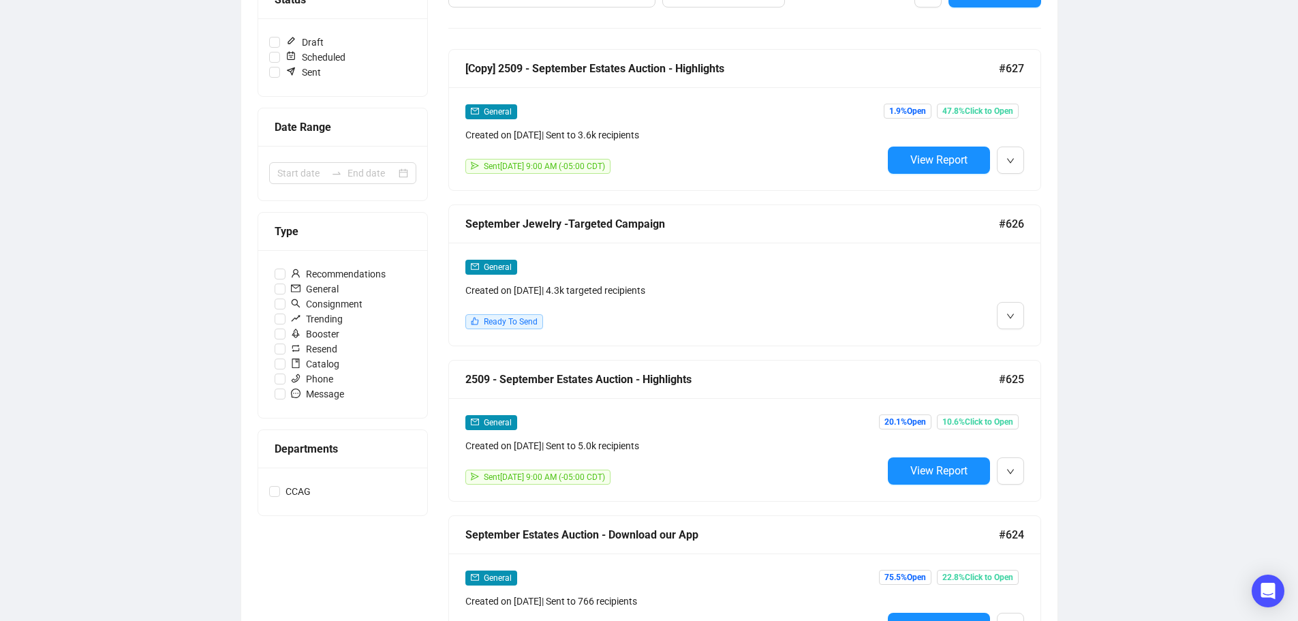
scroll to position [204, 0]
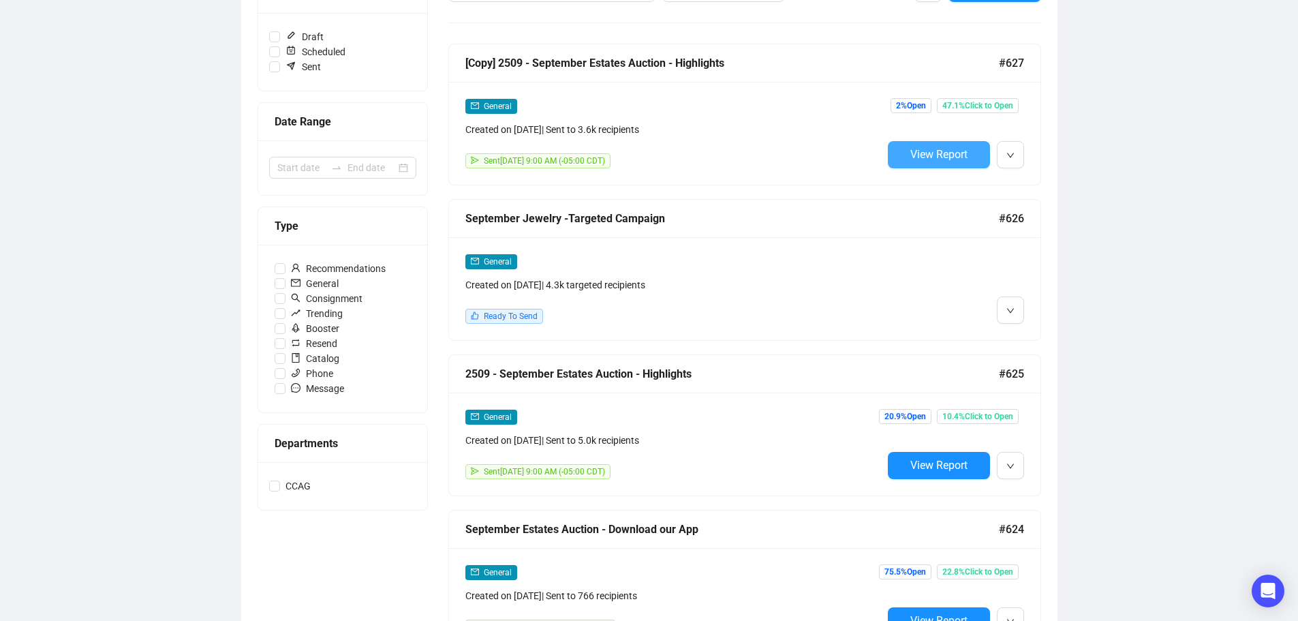
click at [927, 155] on span "View Report" at bounding box center [938, 154] width 57 height 13
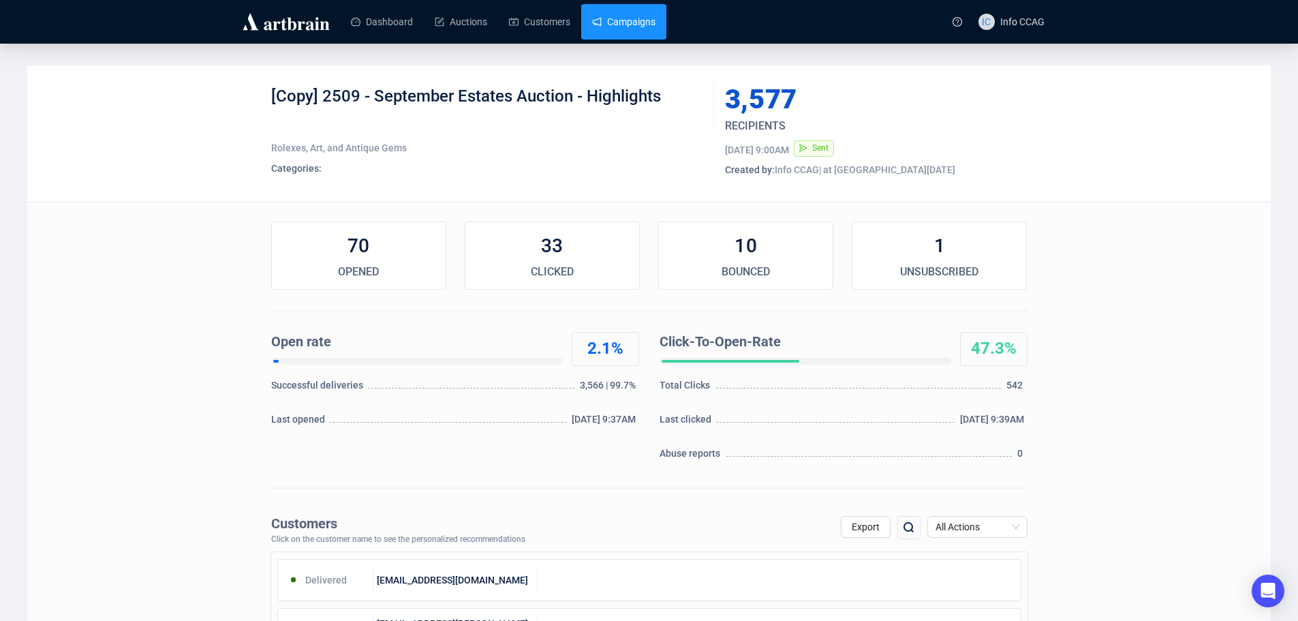
click at [637, 16] on link "Campaigns" at bounding box center [623, 21] width 63 height 35
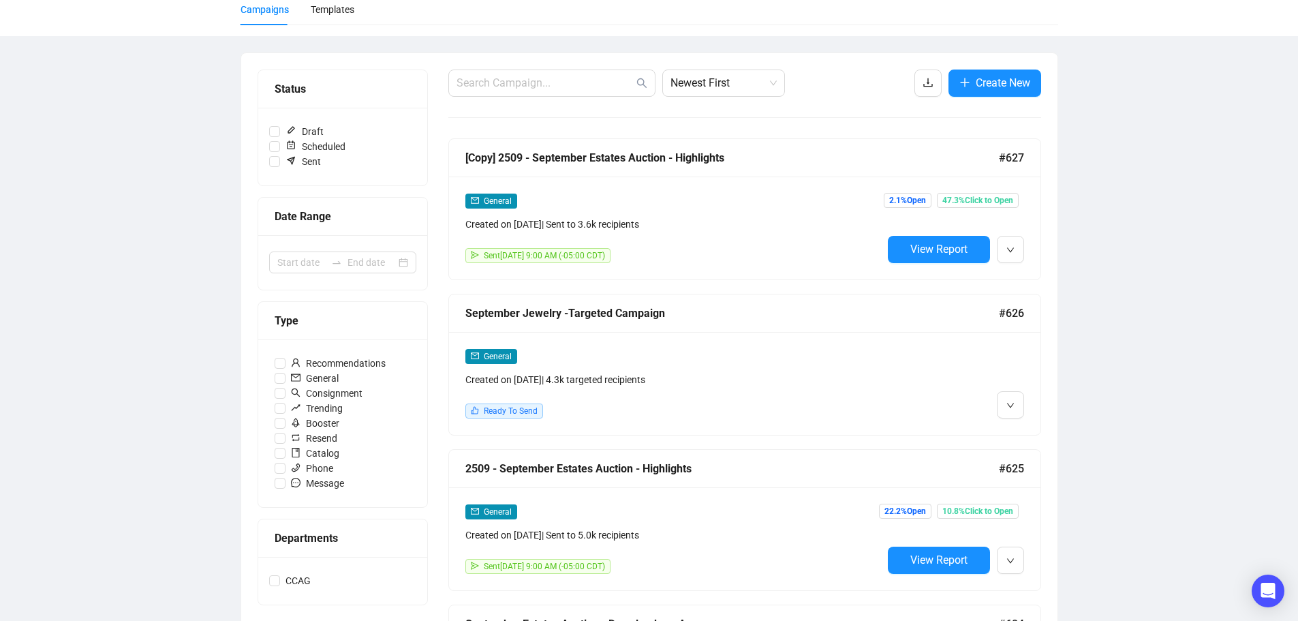
scroll to position [204, 0]
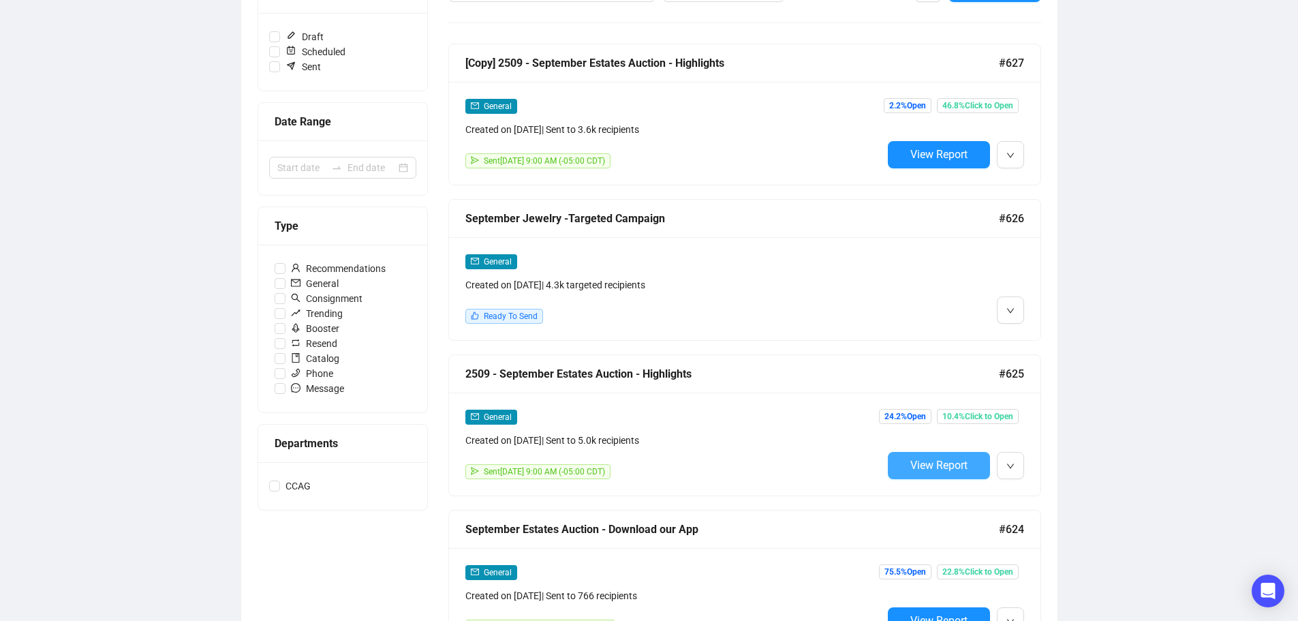
click at [936, 467] on span "View Report" at bounding box center [938, 465] width 57 height 13
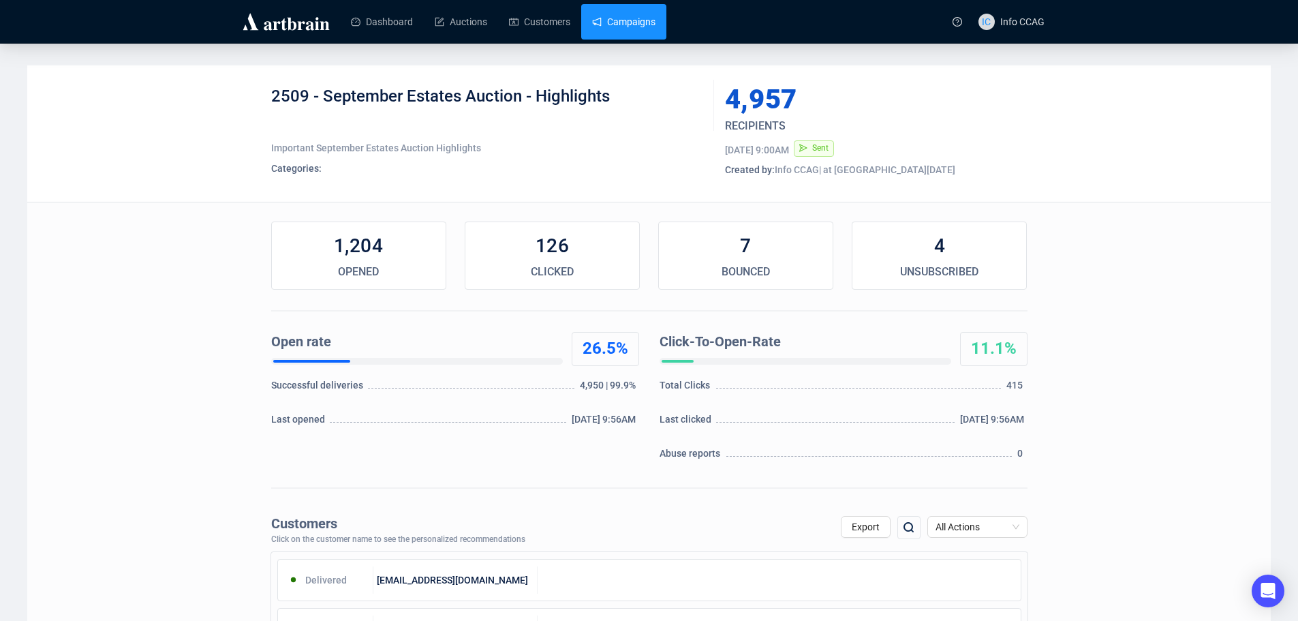
click at [592, 25] on link "Campaigns" at bounding box center [623, 21] width 63 height 35
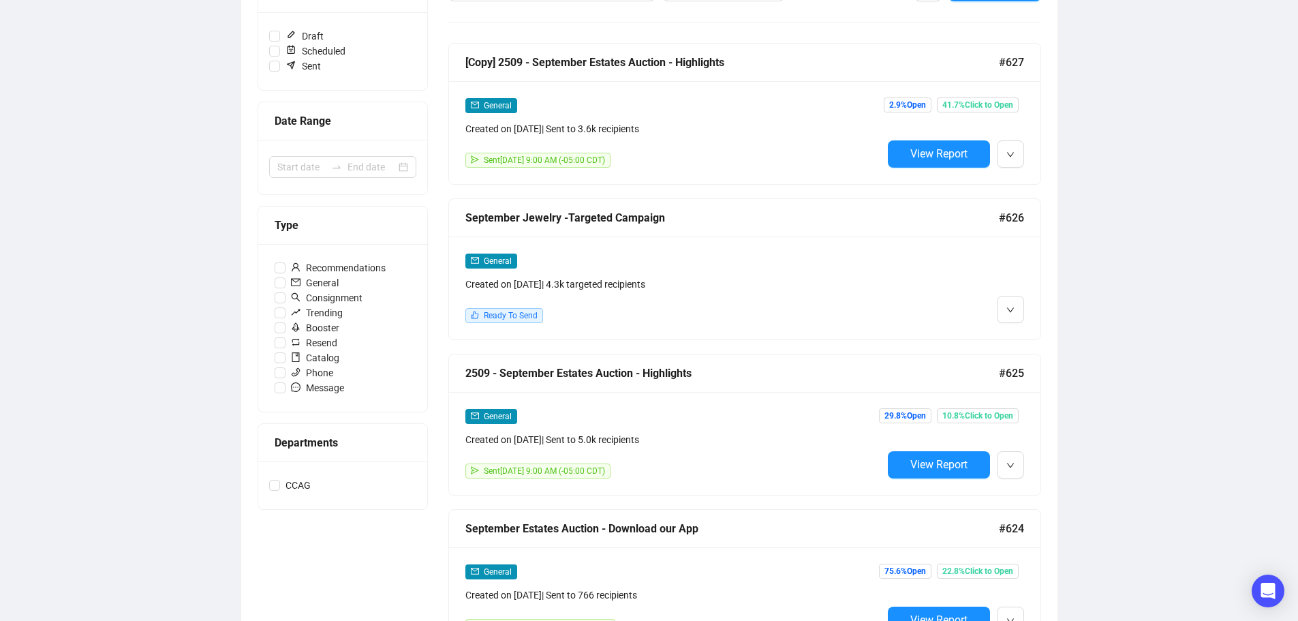
scroll to position [204, 0]
click at [940, 465] on span "View Report" at bounding box center [938, 465] width 57 height 13
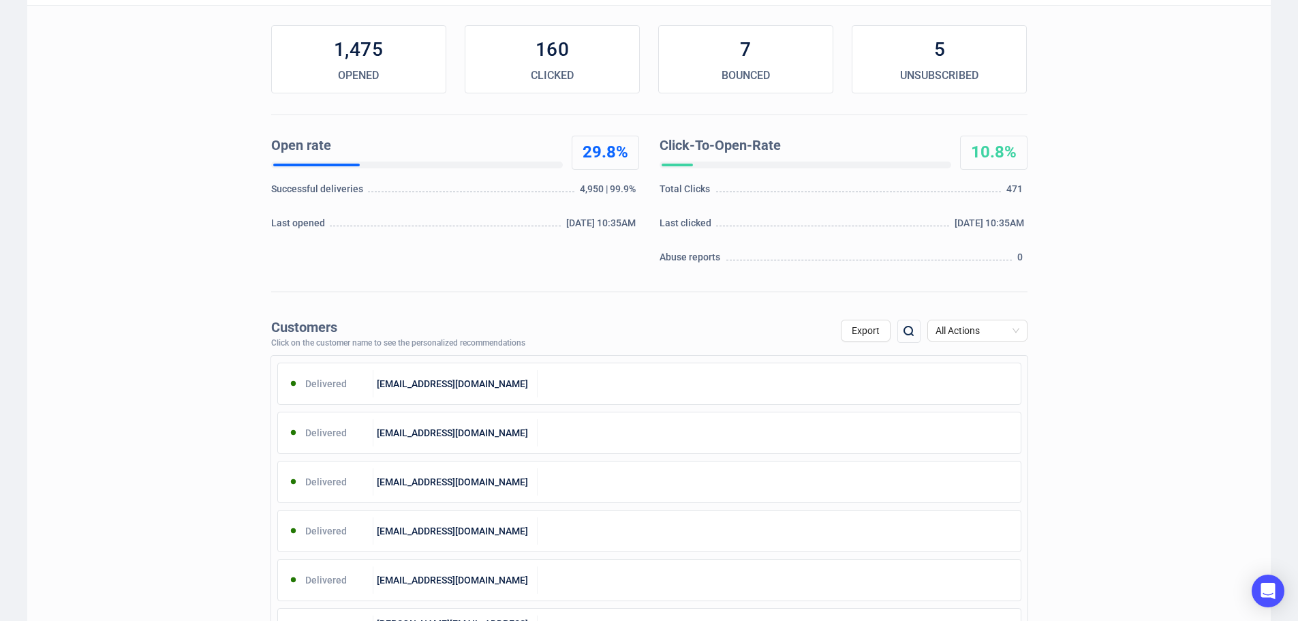
scroll to position [204, 0]
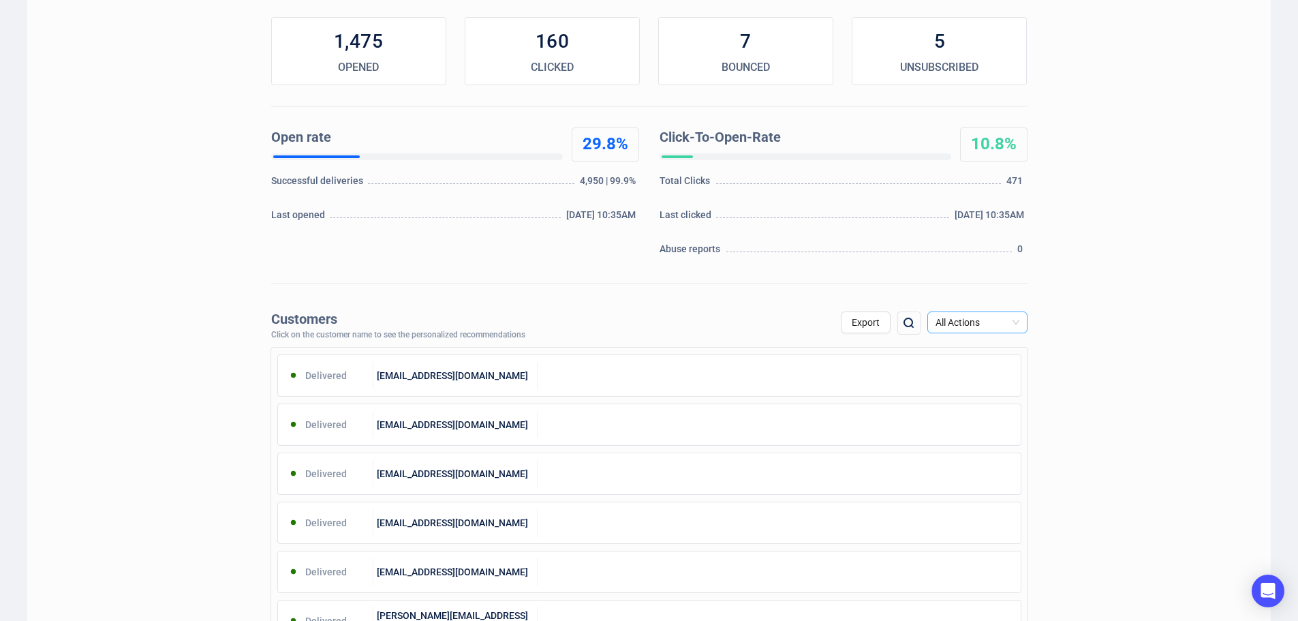
click at [980, 322] on span "All Actions" at bounding box center [977, 322] width 84 height 20
click at [971, 433] on div "Unsubscribe" at bounding box center [977, 436] width 78 height 15
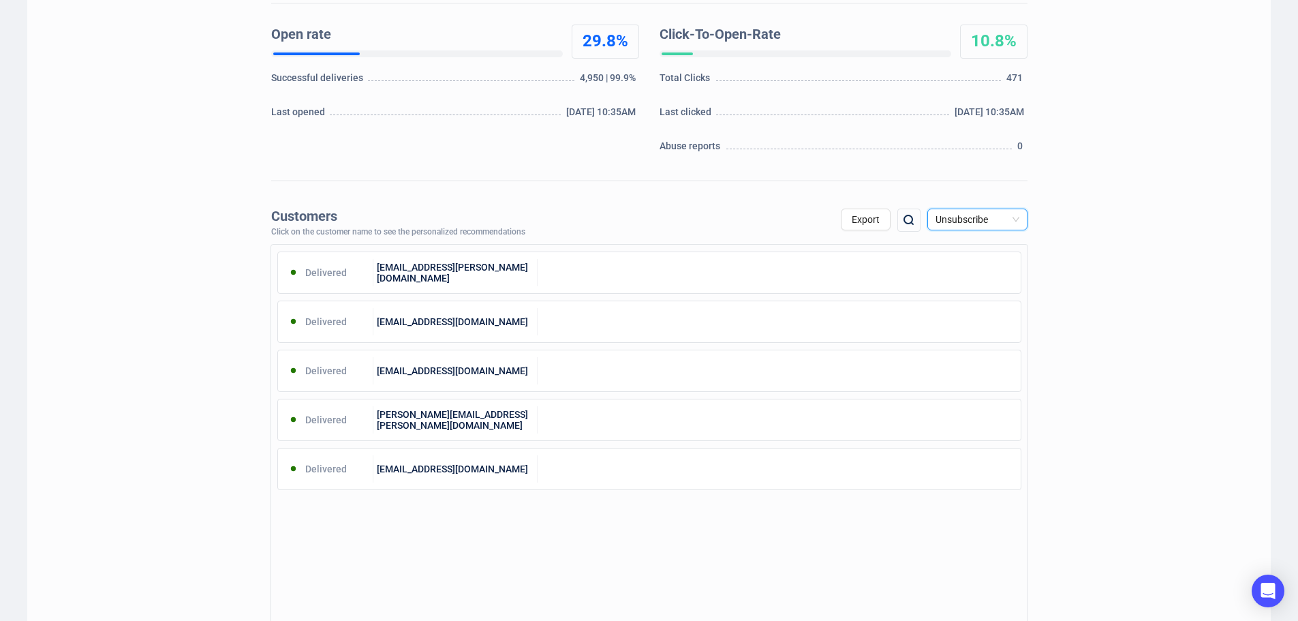
scroll to position [341, 0]
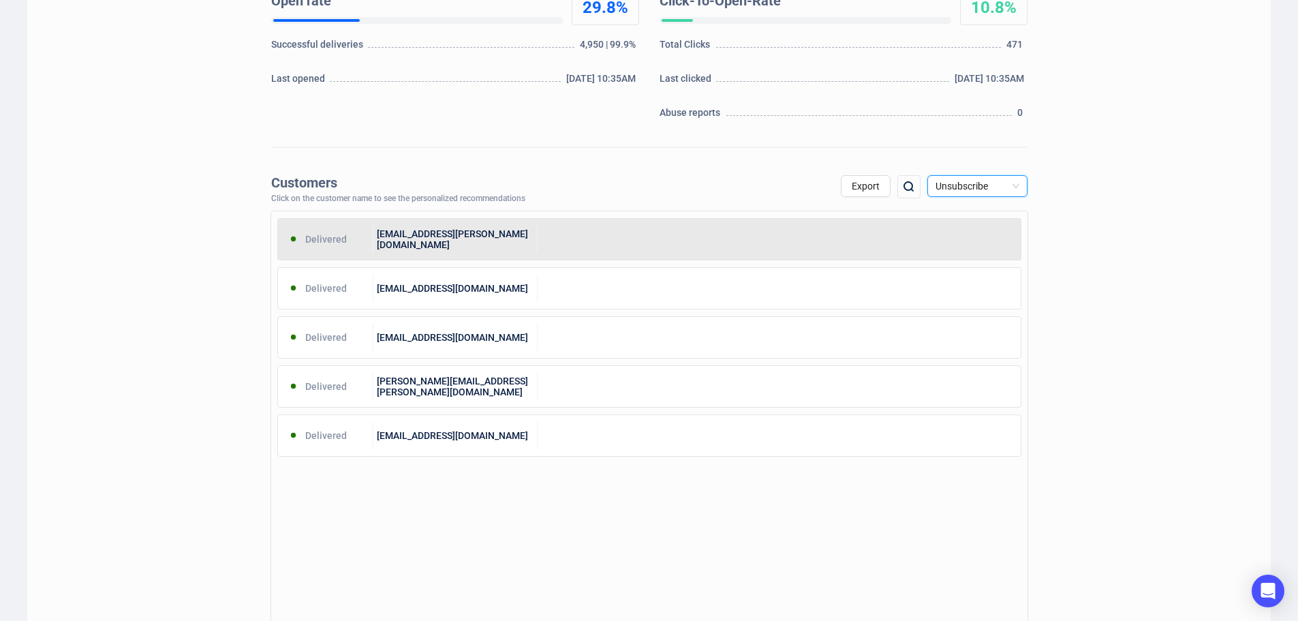
click at [431, 244] on div "[EMAIL_ADDRESS][PERSON_NAME][DOMAIN_NAME]" at bounding box center [455, 239] width 164 height 27
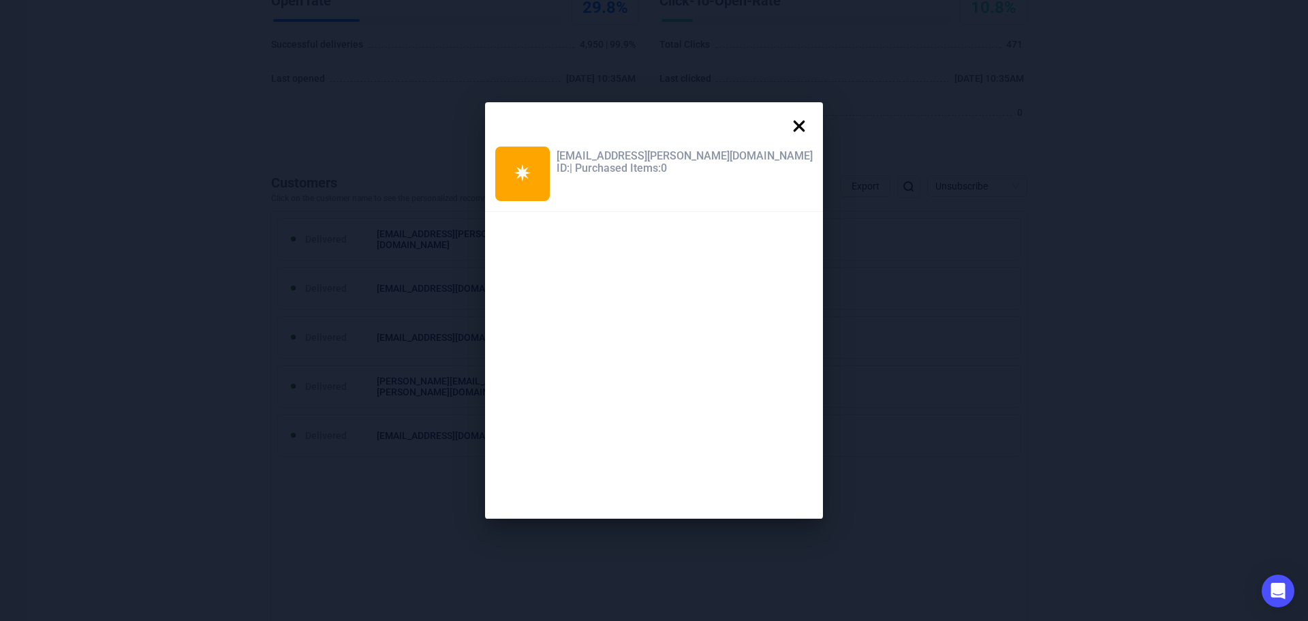
click at [786, 123] on icon at bounding box center [799, 125] width 27 height 27
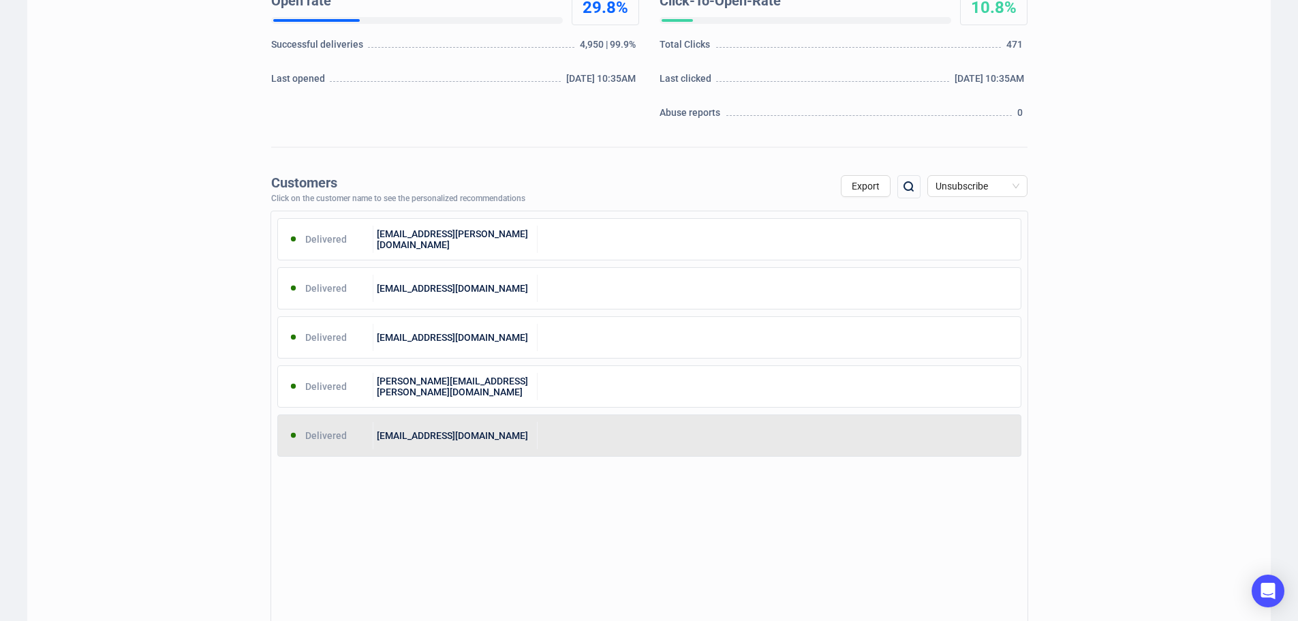
click at [503, 441] on div "[EMAIL_ADDRESS][DOMAIN_NAME]" at bounding box center [455, 435] width 164 height 27
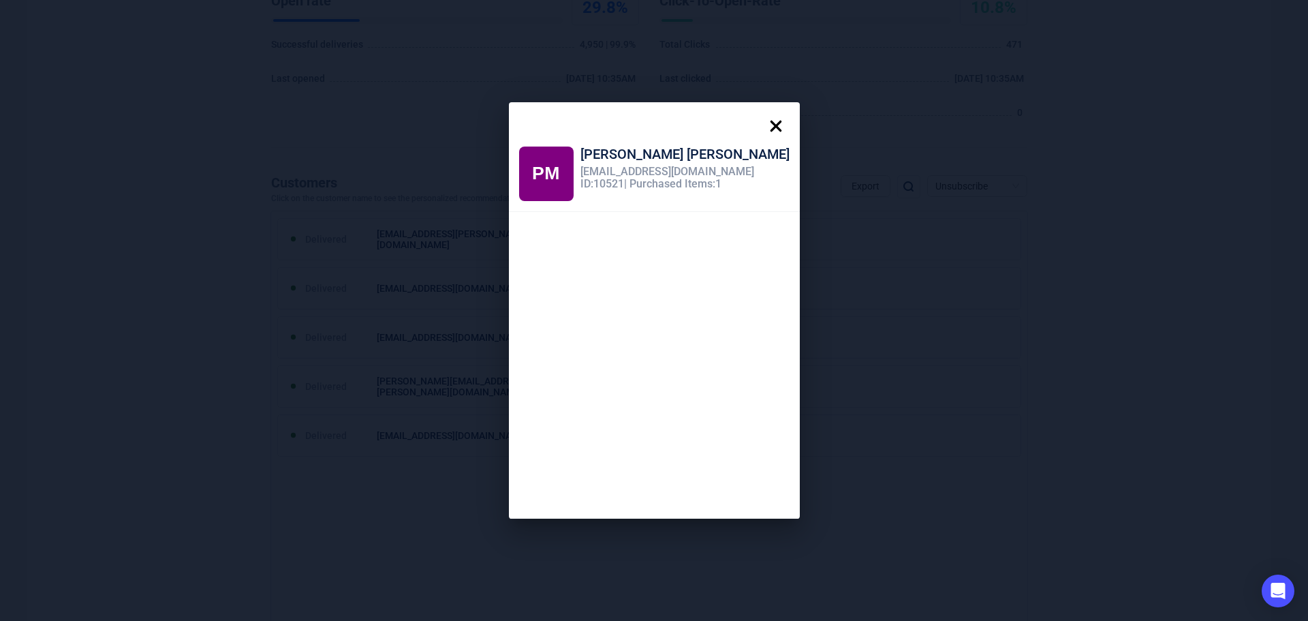
click at [762, 123] on icon at bounding box center [775, 125] width 27 height 27
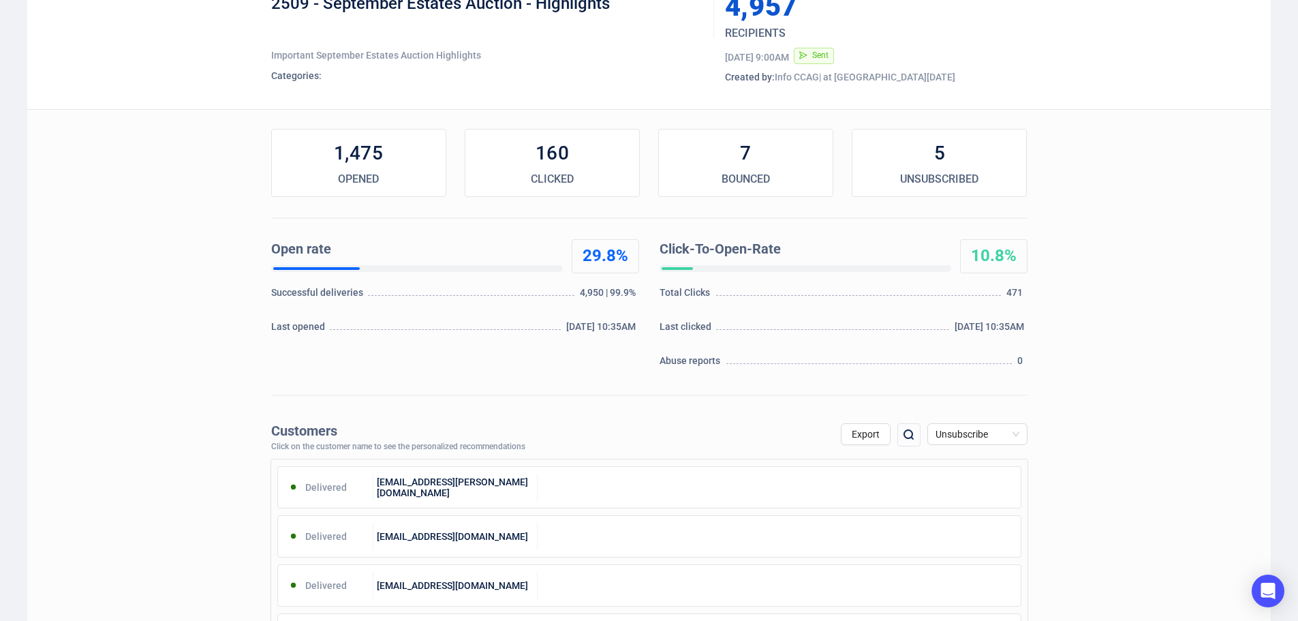
scroll to position [68, 0]
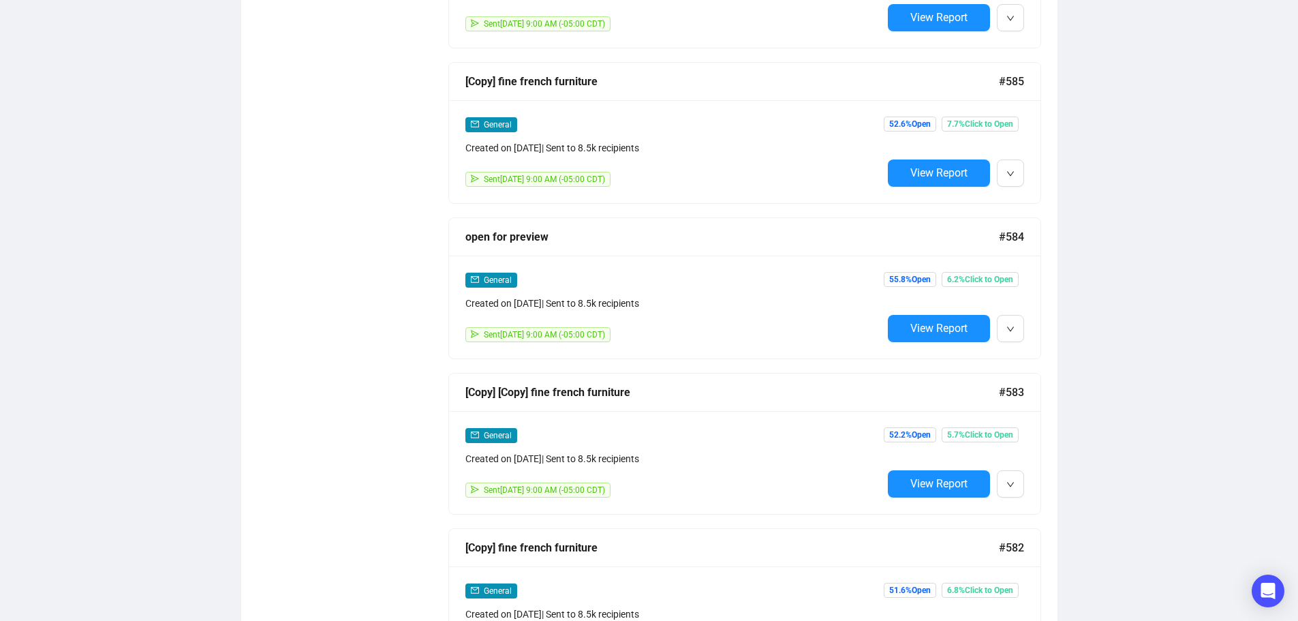
scroll to position [6400, 0]
click at [927, 321] on span "View Report" at bounding box center [938, 327] width 57 height 13
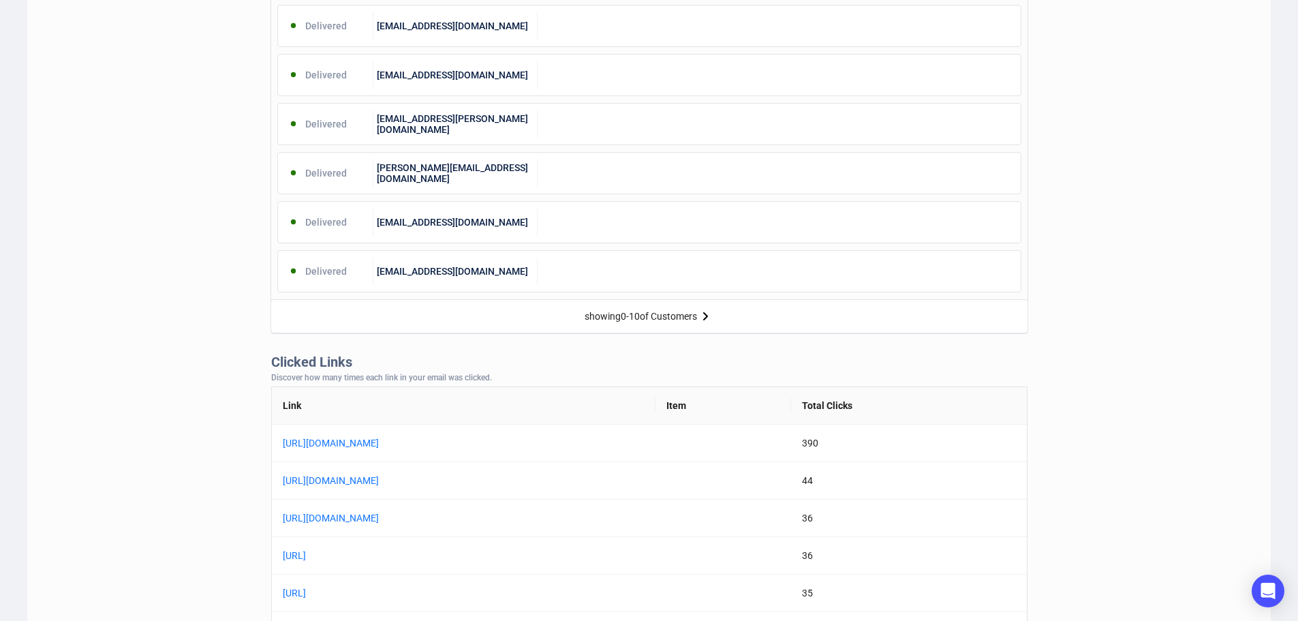
scroll to position [681, 0]
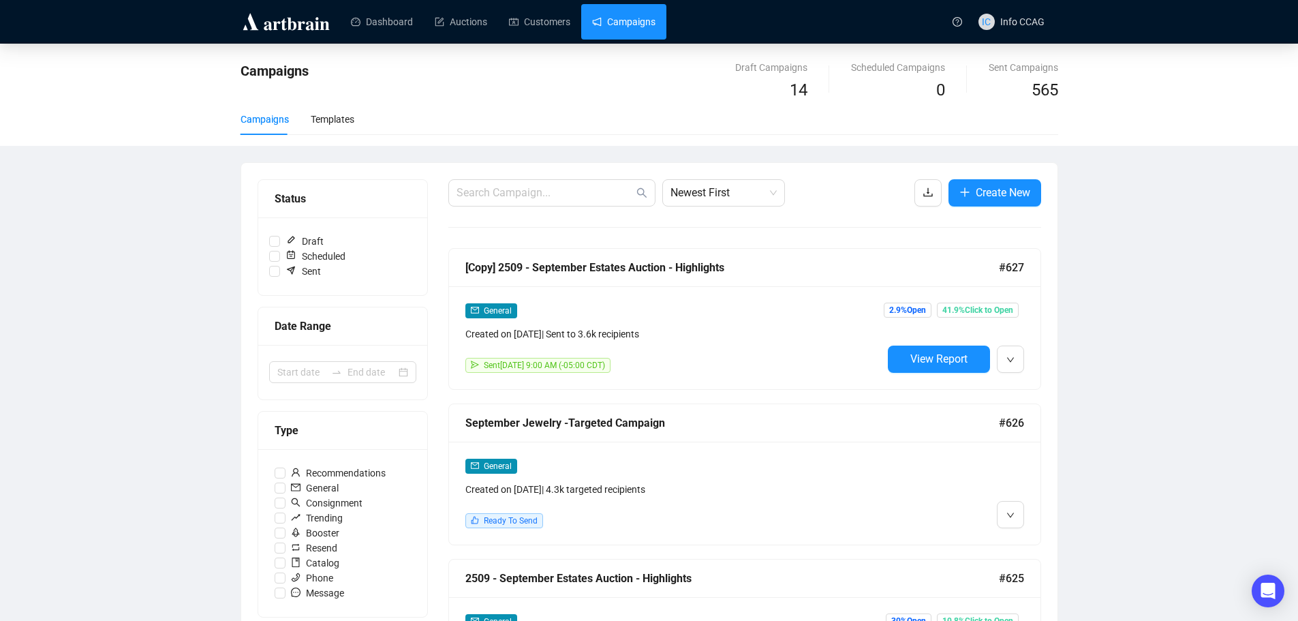
click at [595, 32] on link "Campaigns" at bounding box center [623, 21] width 63 height 35
click at [366, 24] on link "Dashboard" at bounding box center [382, 21] width 62 height 35
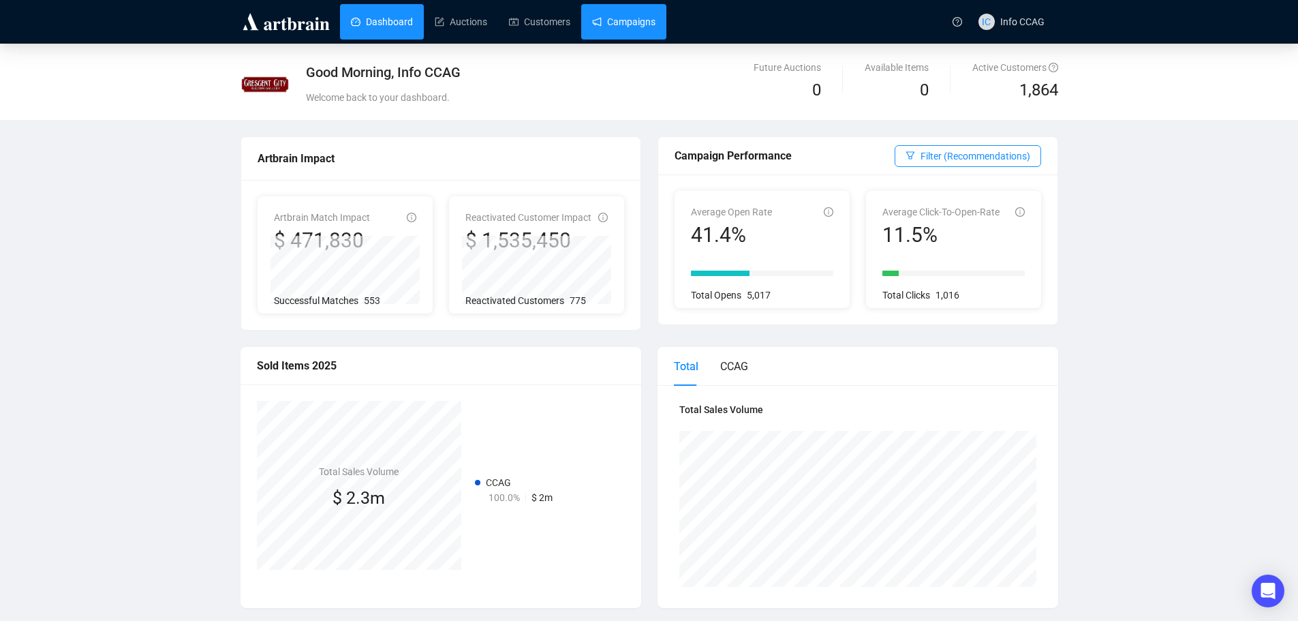
click at [619, 23] on link "Campaigns" at bounding box center [623, 21] width 63 height 35
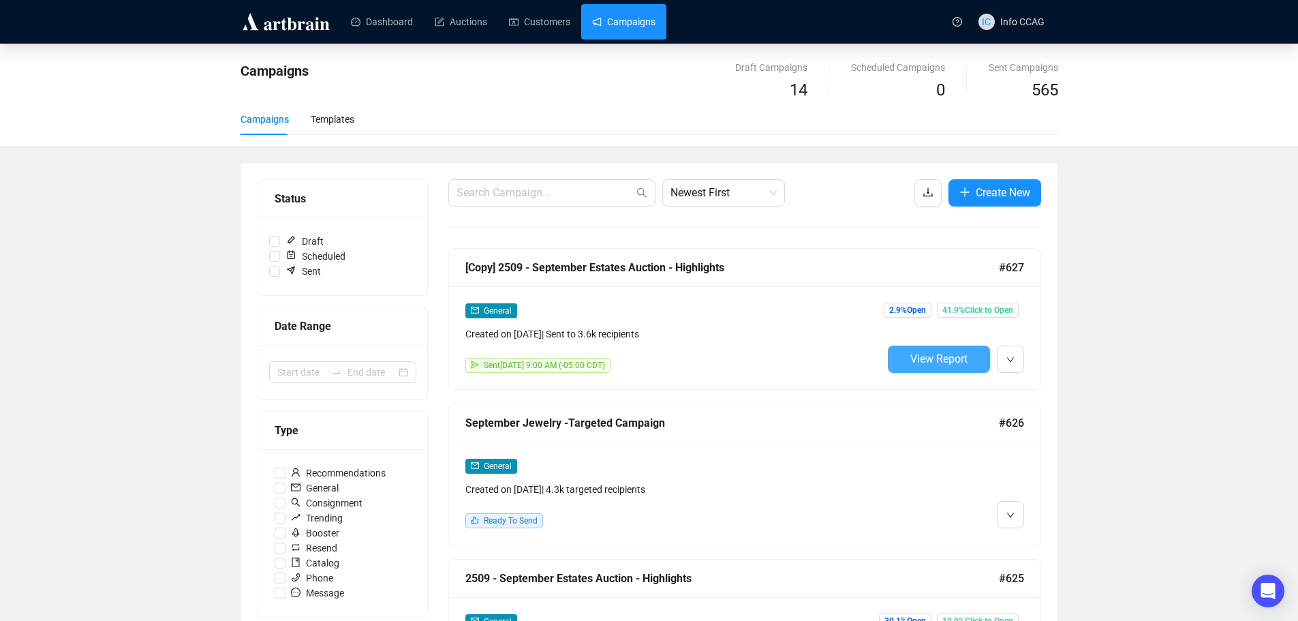
click at [972, 362] on button "View Report" at bounding box center [939, 358] width 102 height 27
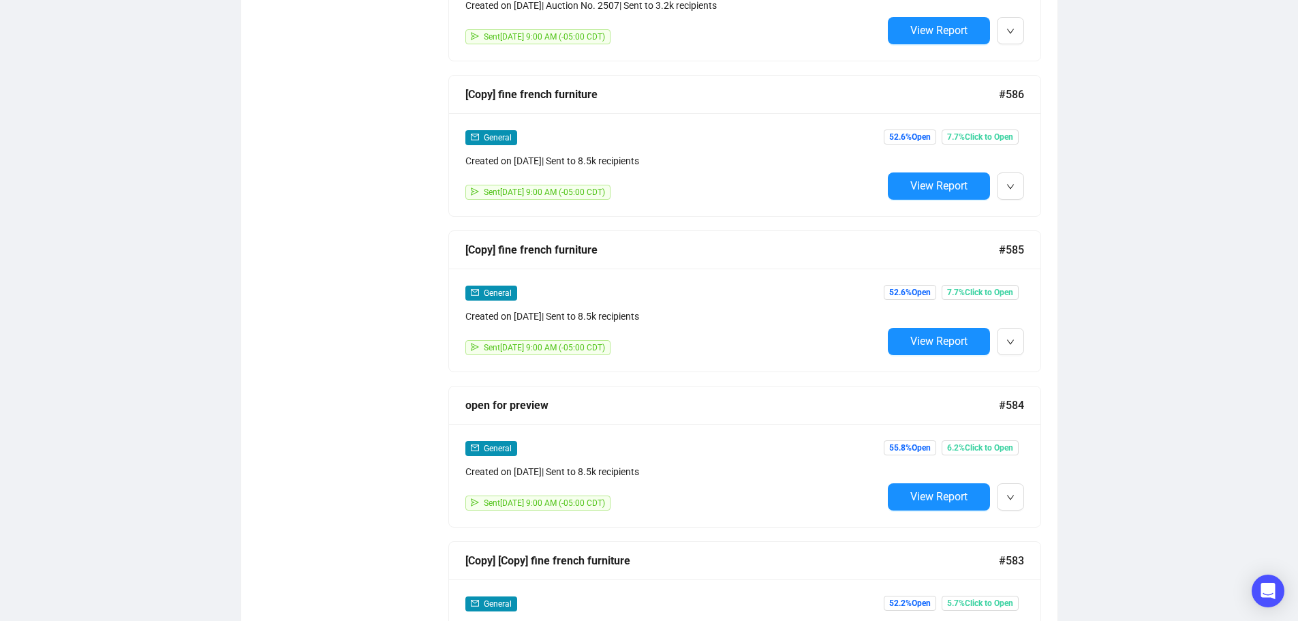
scroll to position [6297, 0]
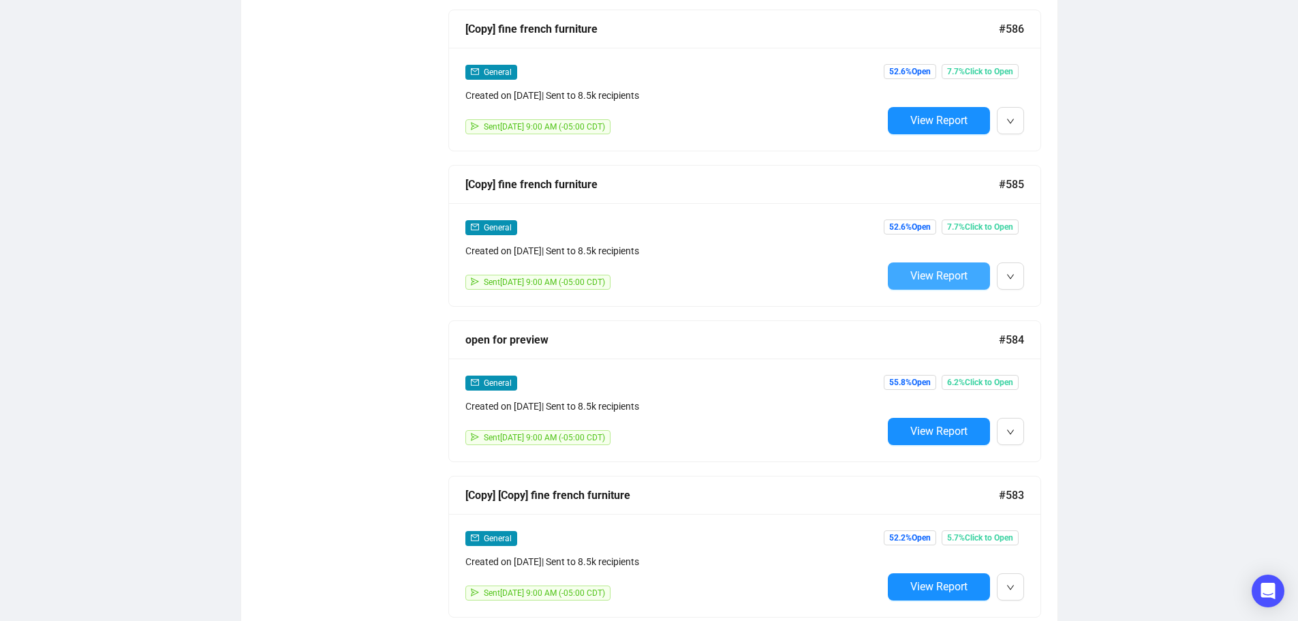
click at [933, 269] on span "View Report" at bounding box center [938, 275] width 57 height 13
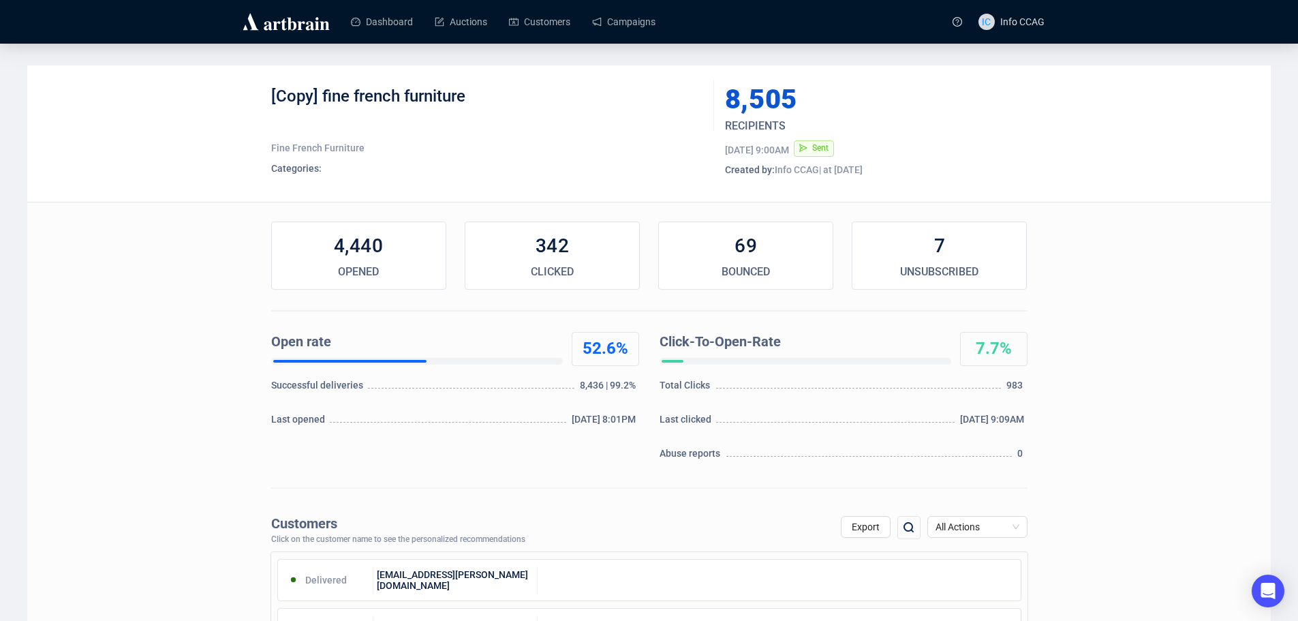
click at [662, 29] on ul "Dashboard Auctions Customers Campaigns" at bounding box center [637, 21] width 595 height 35
click at [638, 23] on link "Campaigns" at bounding box center [623, 21] width 63 height 35
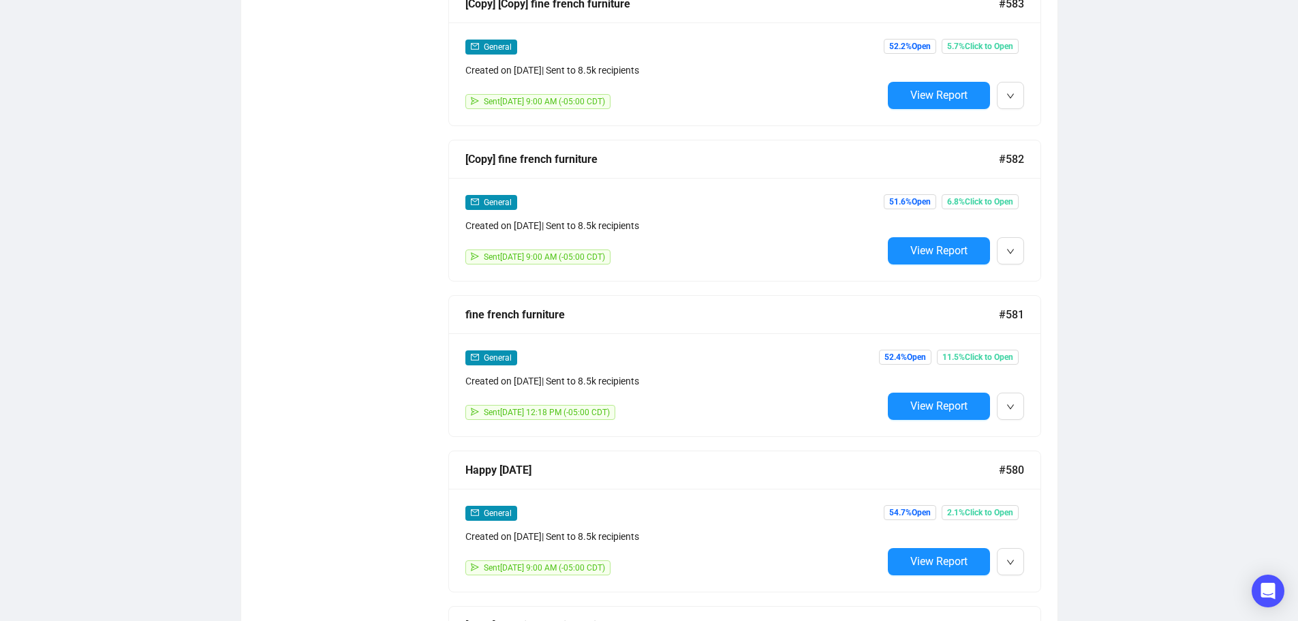
scroll to position [6730, 0]
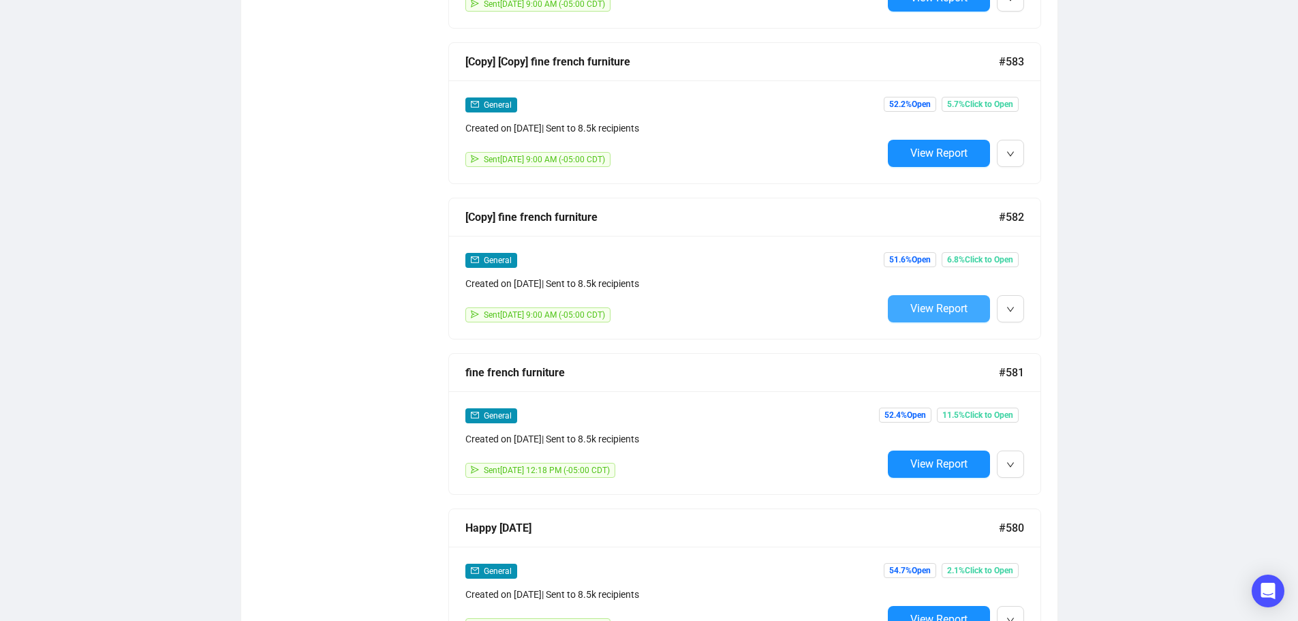
click at [923, 302] on span "View Report" at bounding box center [938, 308] width 57 height 13
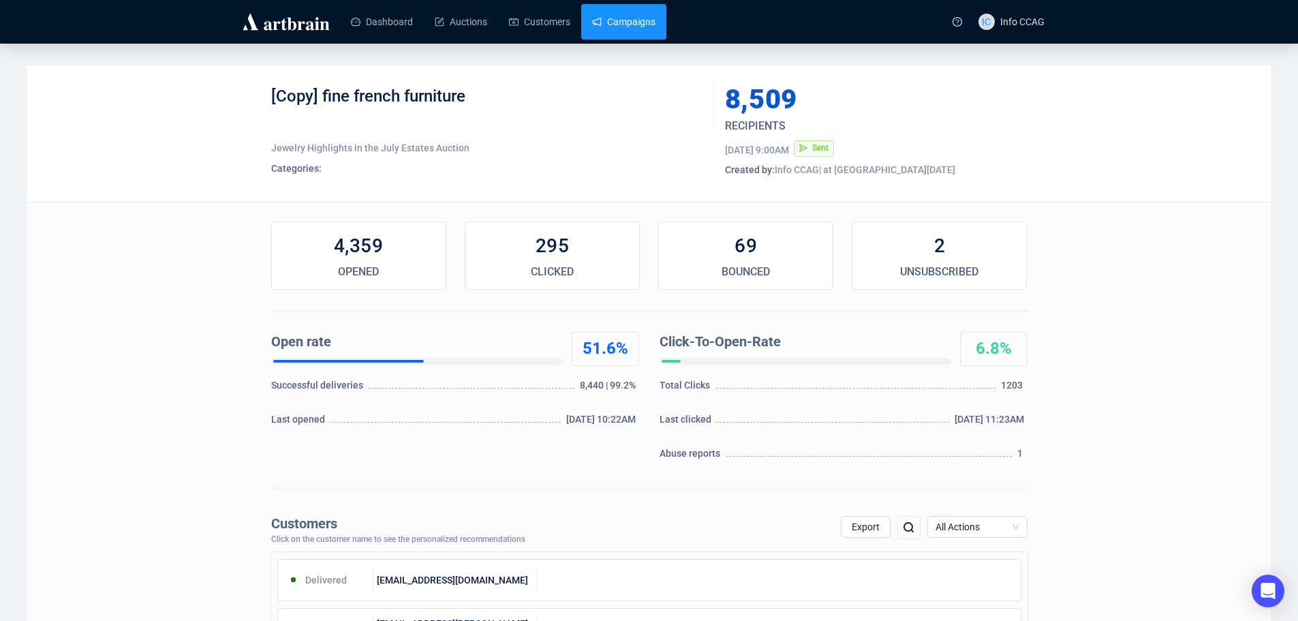
click at [621, 24] on link "Campaigns" at bounding box center [623, 21] width 63 height 35
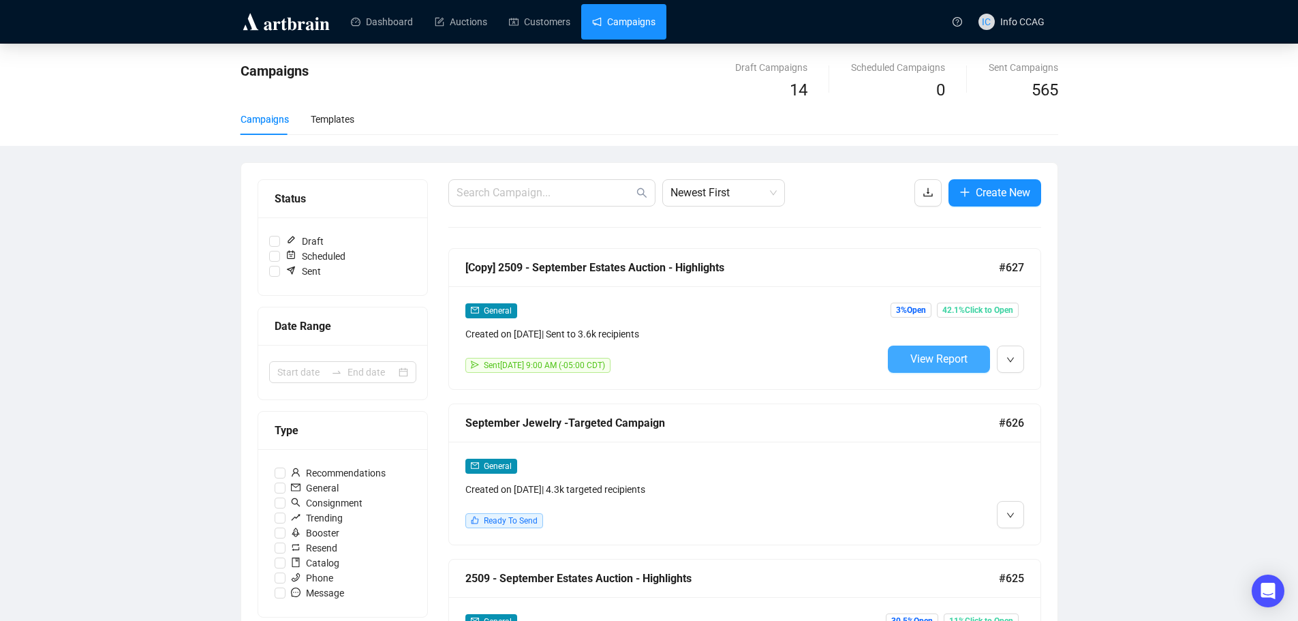
click at [937, 361] on span "View Report" at bounding box center [938, 358] width 57 height 13
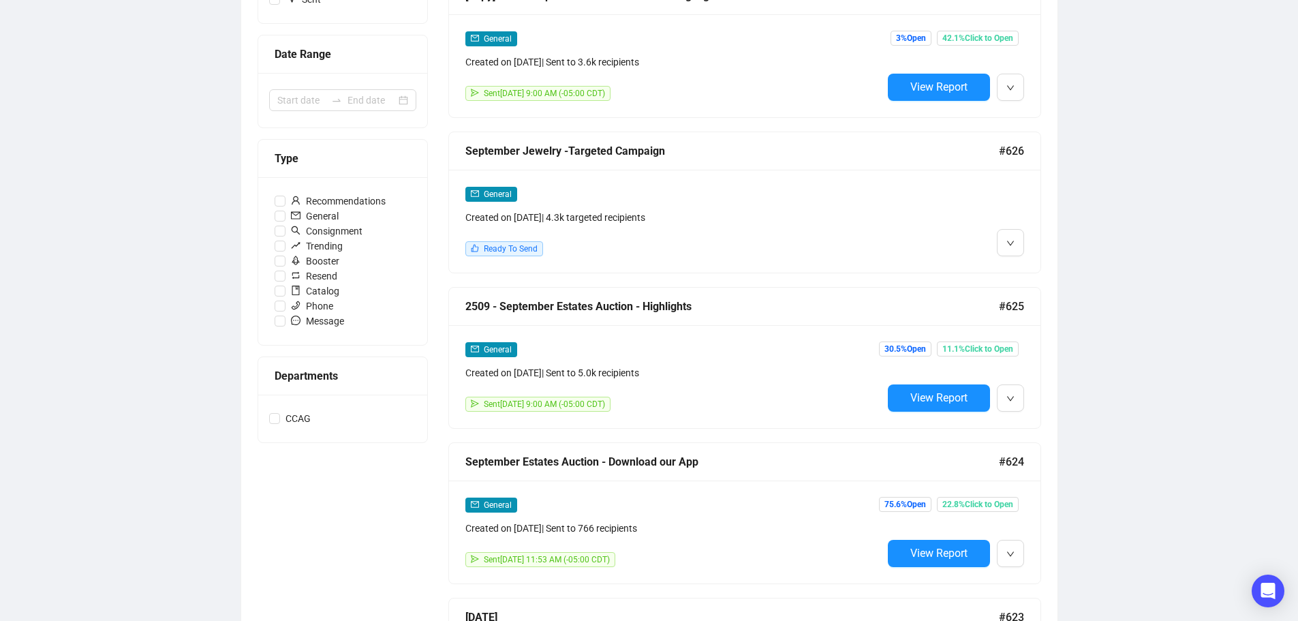
scroll to position [273, 0]
click at [926, 394] on span "View Report" at bounding box center [938, 396] width 57 height 13
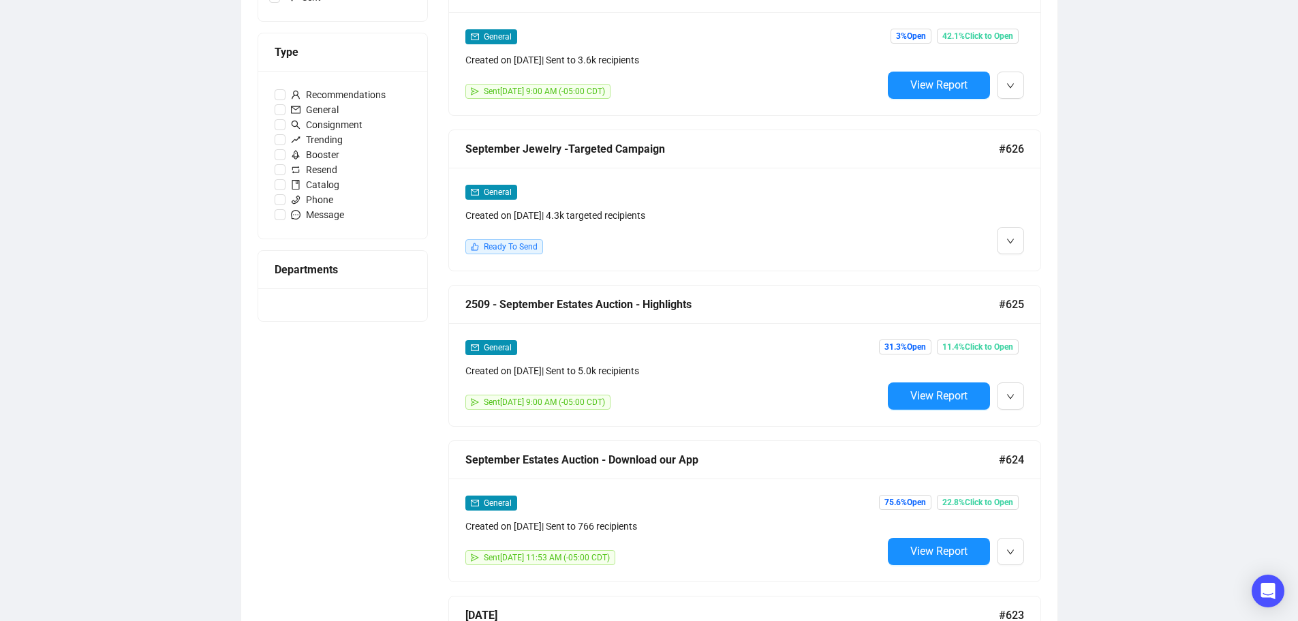
scroll to position [274, 0]
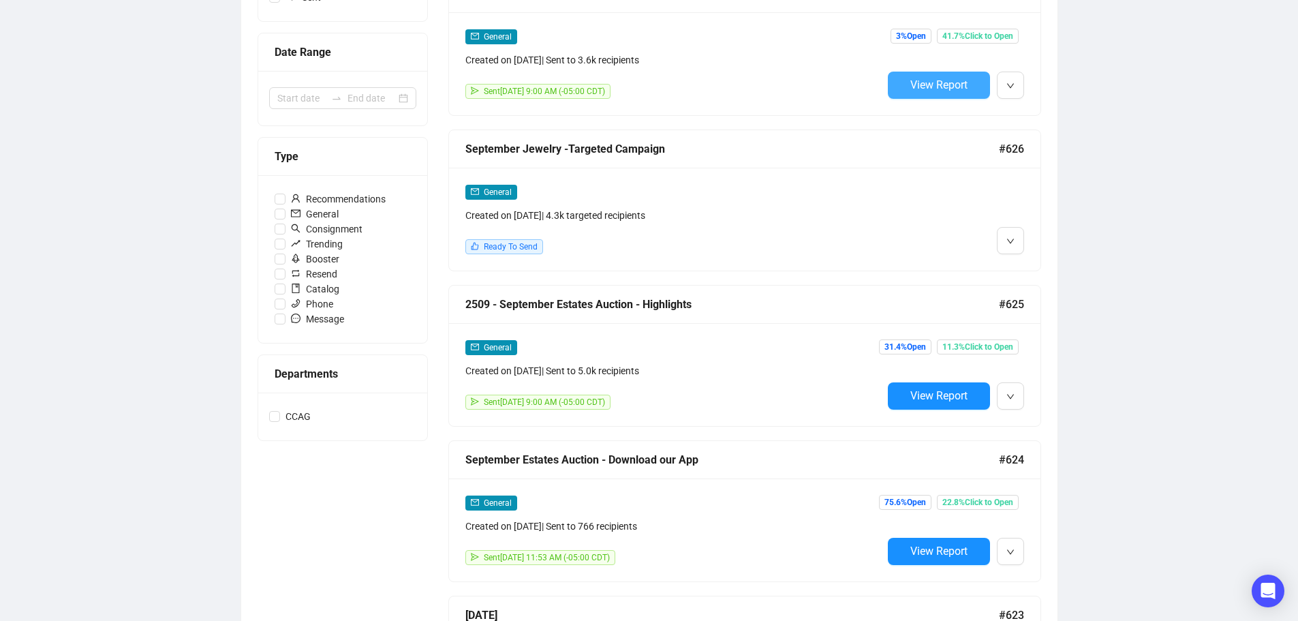
click at [956, 82] on span "View Report" at bounding box center [938, 84] width 57 height 13
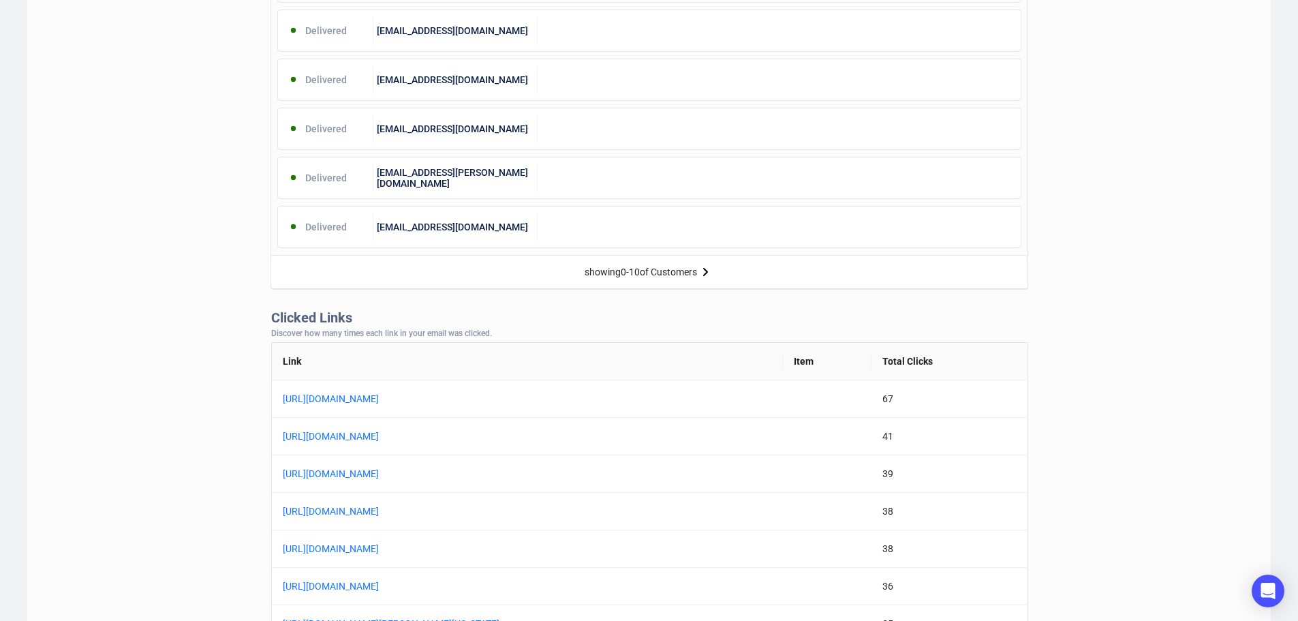
scroll to position [477, 0]
